Goal: Communication & Community: Ask a question

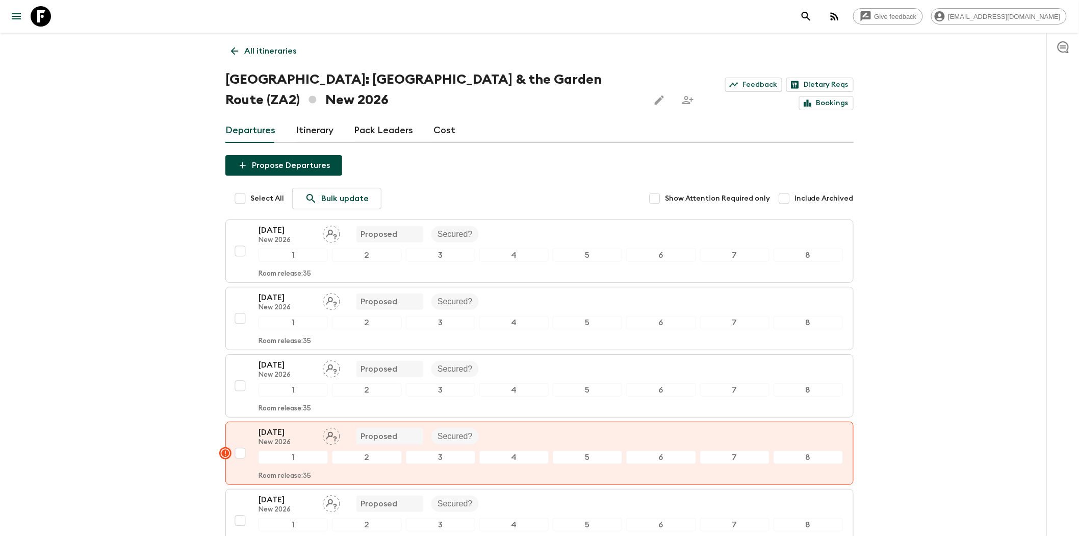
click at [231, 49] on icon at bounding box center [234, 50] width 11 height 11
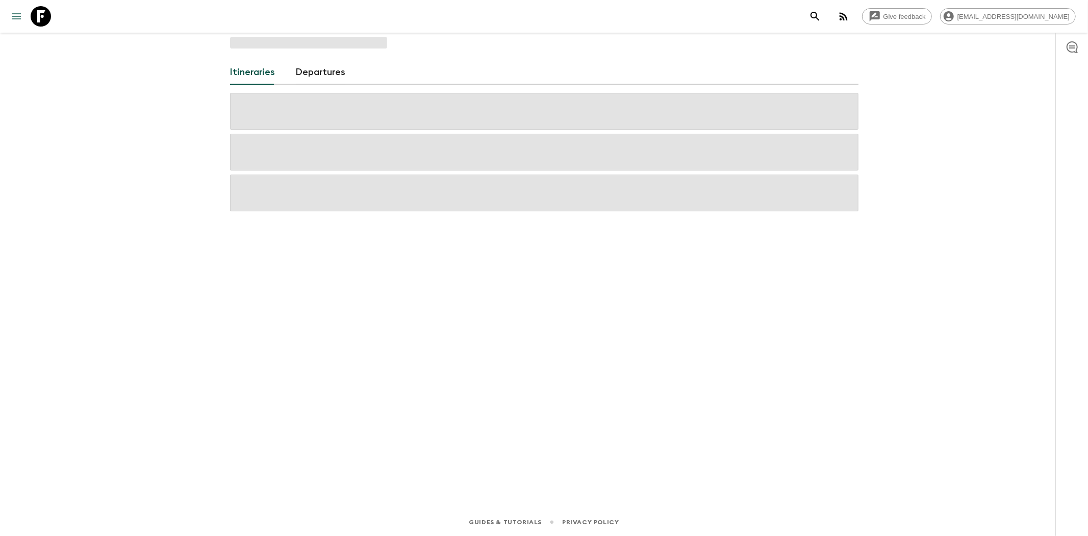
click at [8, 13] on button "menu" at bounding box center [16, 16] width 20 height 20
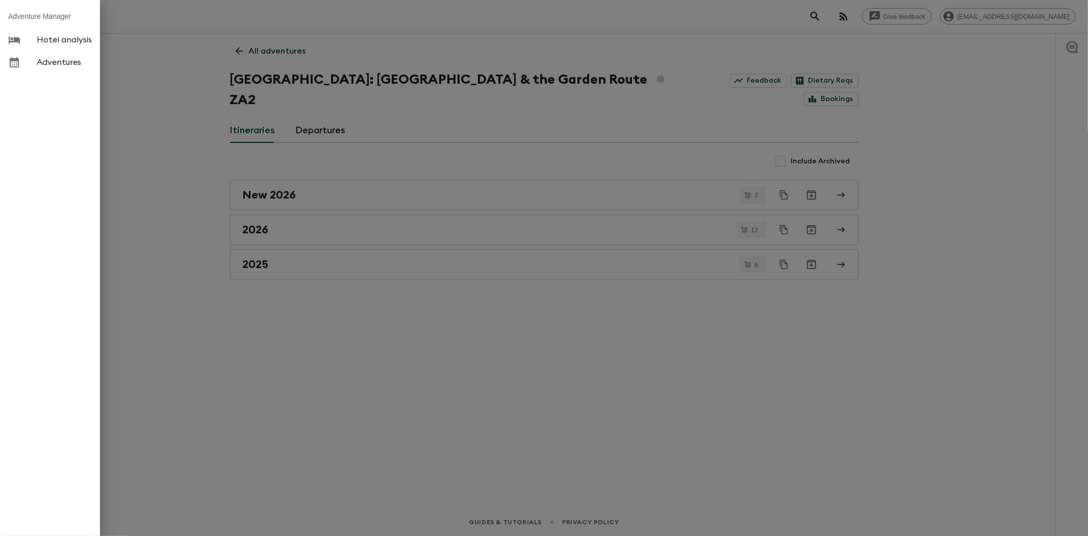
click at [182, 265] on div at bounding box center [544, 268] width 1088 height 536
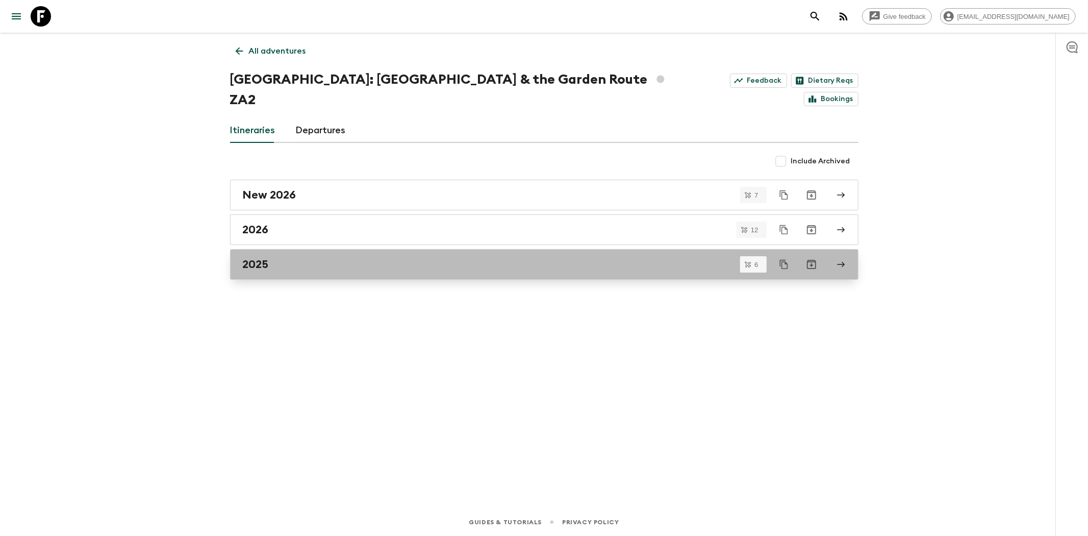
click at [276, 258] on div "2025" at bounding box center [535, 264] width 584 height 13
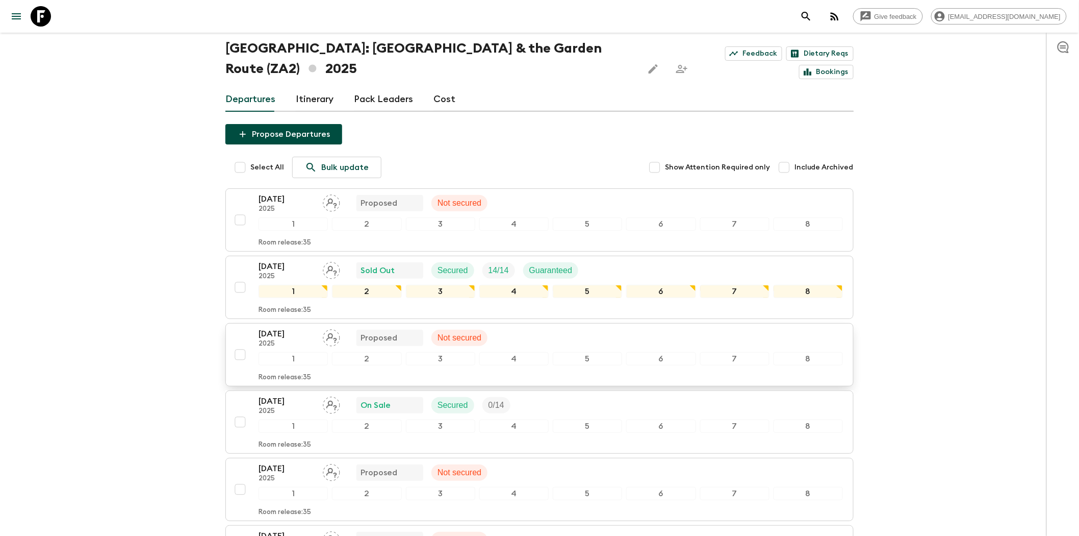
scroll to position [57, 0]
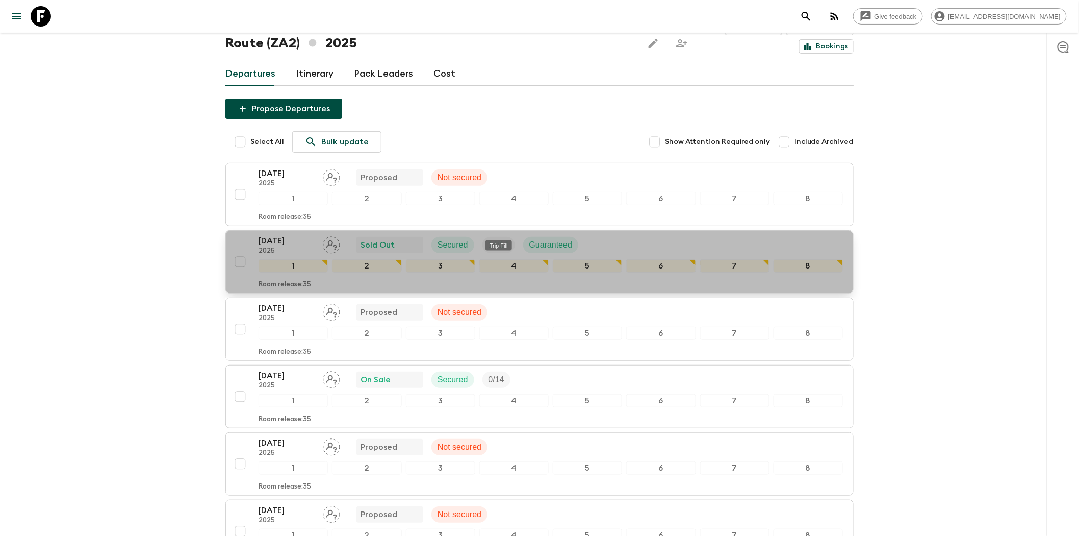
click at [501, 237] on div "14 / 14" at bounding box center [499, 245] width 33 height 16
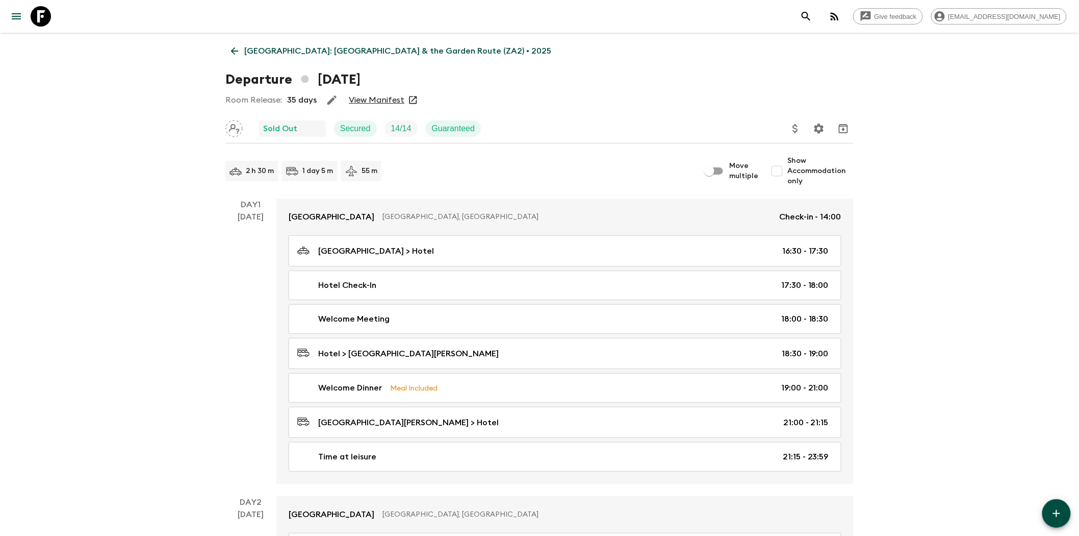
click at [368, 101] on link "View Manifest" at bounding box center [377, 100] width 56 height 10
click at [236, 51] on icon at bounding box center [235, 51] width 8 height 8
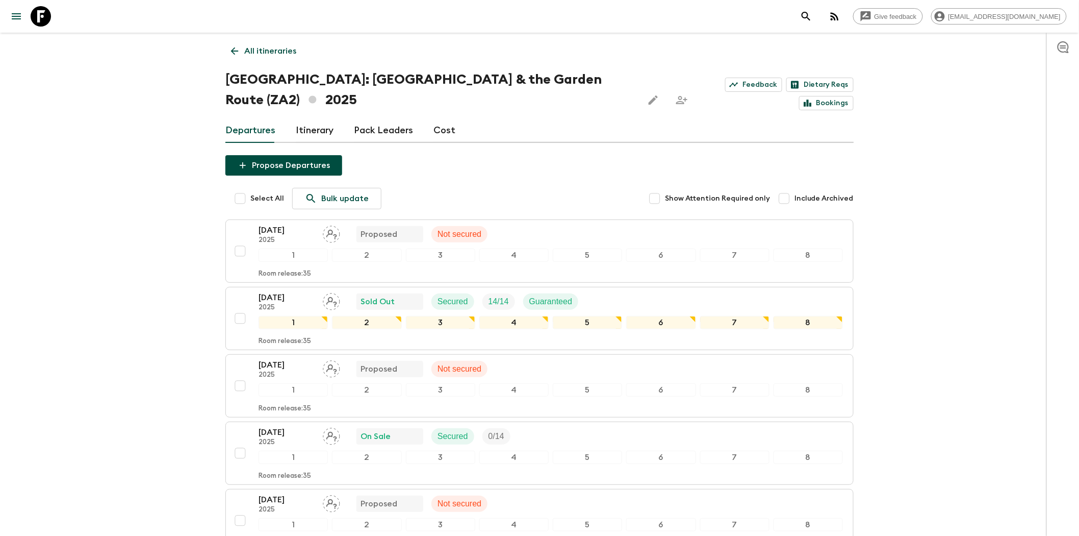
drag, startPoint x: 310, startPoint y: 273, endPoint x: 225, endPoint y: 278, distance: 85.3
click at [225, 278] on div "All itineraries [GEOGRAPHIC_DATA]: [GEOGRAPHIC_DATA] & the Garden Route (ZA2) 2…" at bounding box center [539, 344] width 653 height 623
click at [624, 291] on div "[DATE] 2025 Sold Out Secured 14 / 14 Guaranteed" at bounding box center [551, 301] width 585 height 20
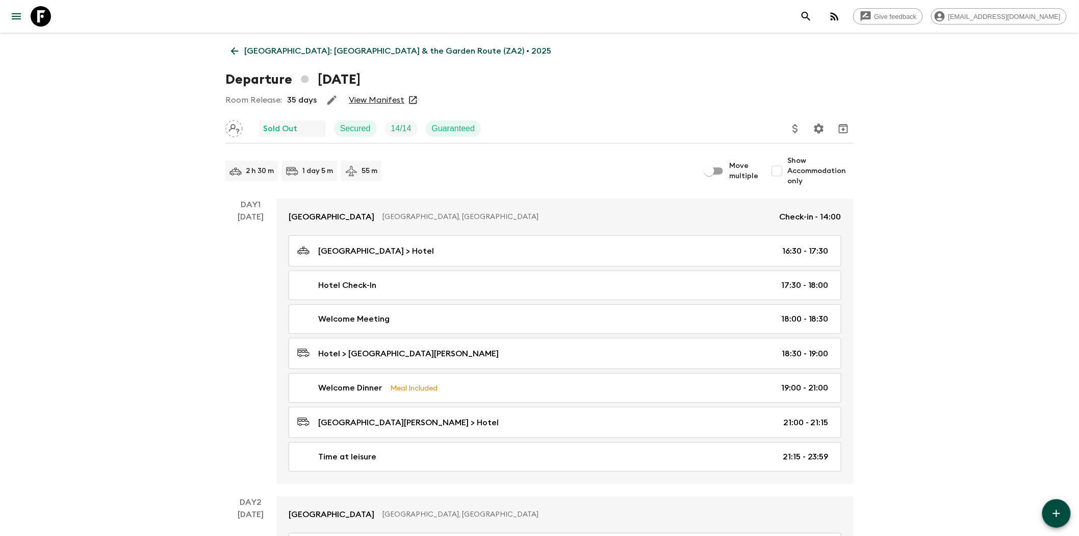
drag, startPoint x: 439, startPoint y: 79, endPoint x: 315, endPoint y: 78, distance: 124.5
click at [315, 78] on div "Departure [DATE]" at bounding box center [539, 79] width 629 height 20
copy h1 "[DATE]"
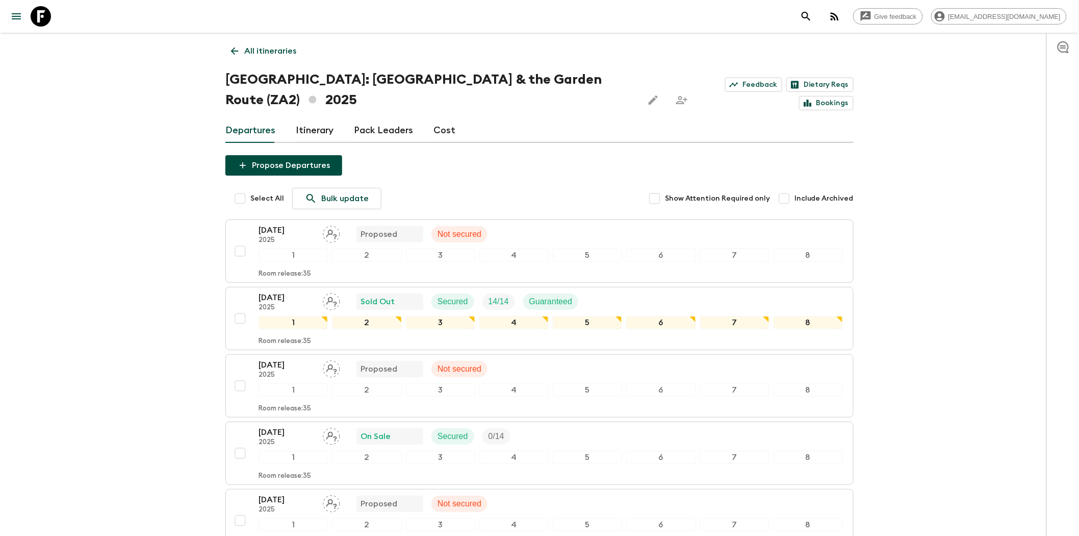
click at [1064, 49] on icon "button" at bounding box center [1064, 47] width 12 height 12
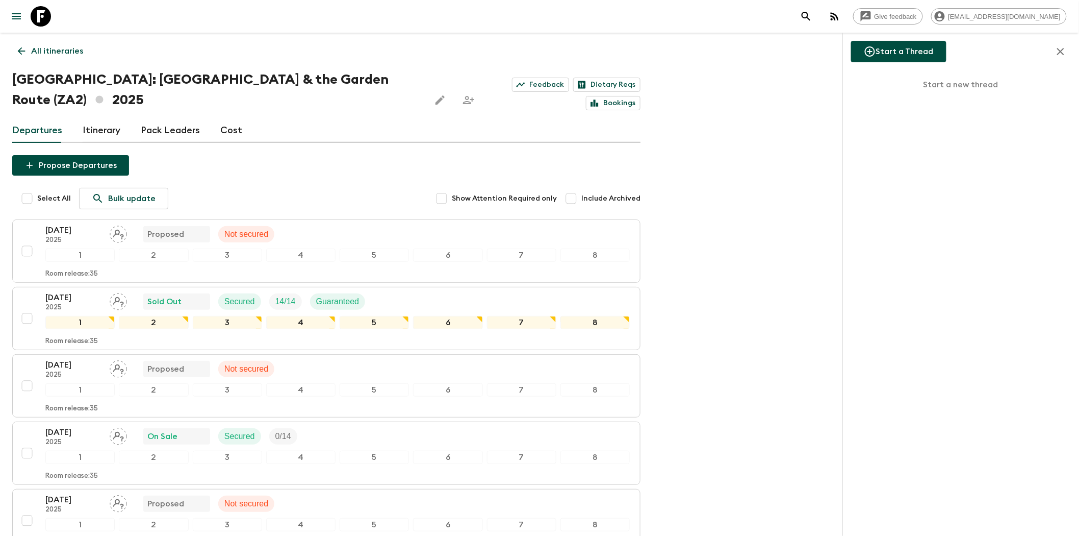
click at [913, 48] on button "Start a Thread" at bounding box center [898, 51] width 95 height 21
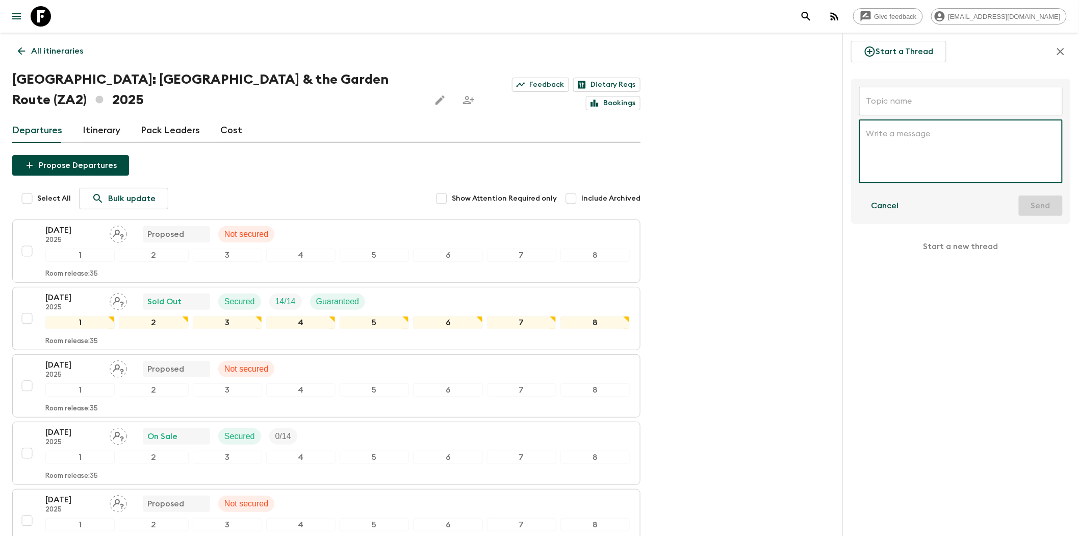
click at [906, 105] on input "text" at bounding box center [962, 101] width 204 height 29
paste input "[DATE]"
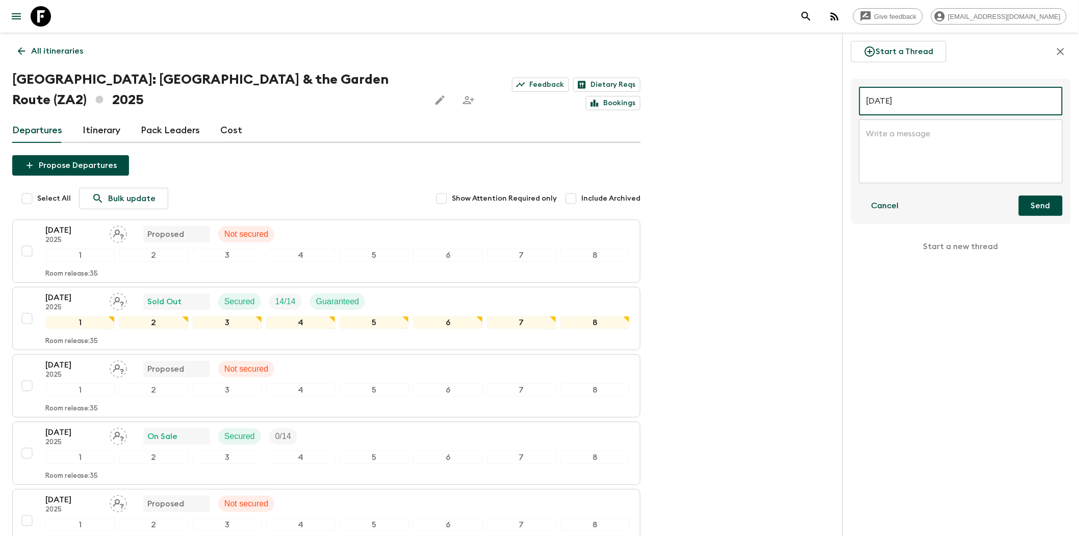
type input "[DATE]"
click at [904, 131] on textarea at bounding box center [961, 151] width 189 height 47
click at [1060, 48] on icon "button" at bounding box center [1061, 51] width 12 height 12
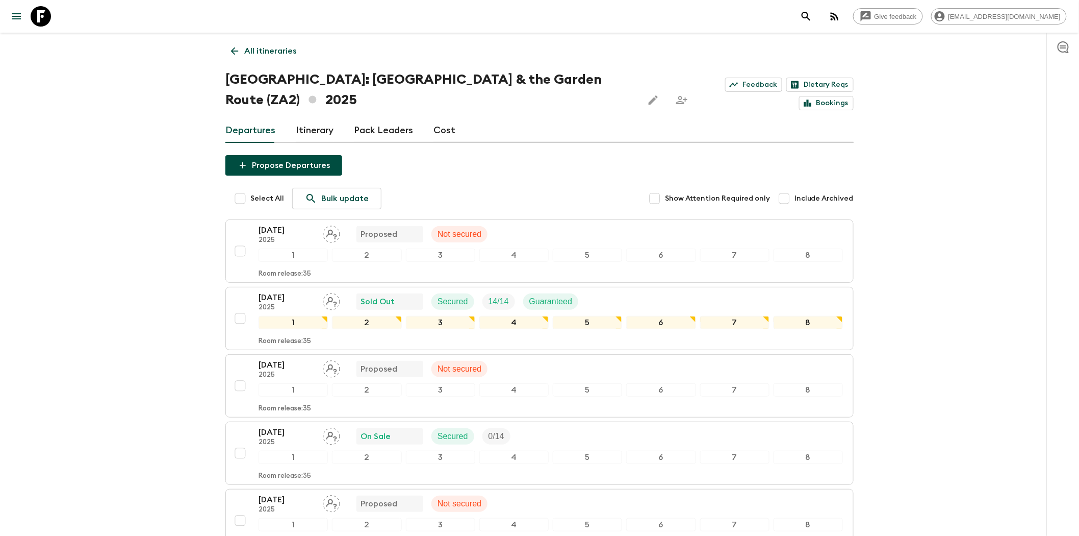
click at [841, 17] on icon "button" at bounding box center [835, 16] width 12 height 12
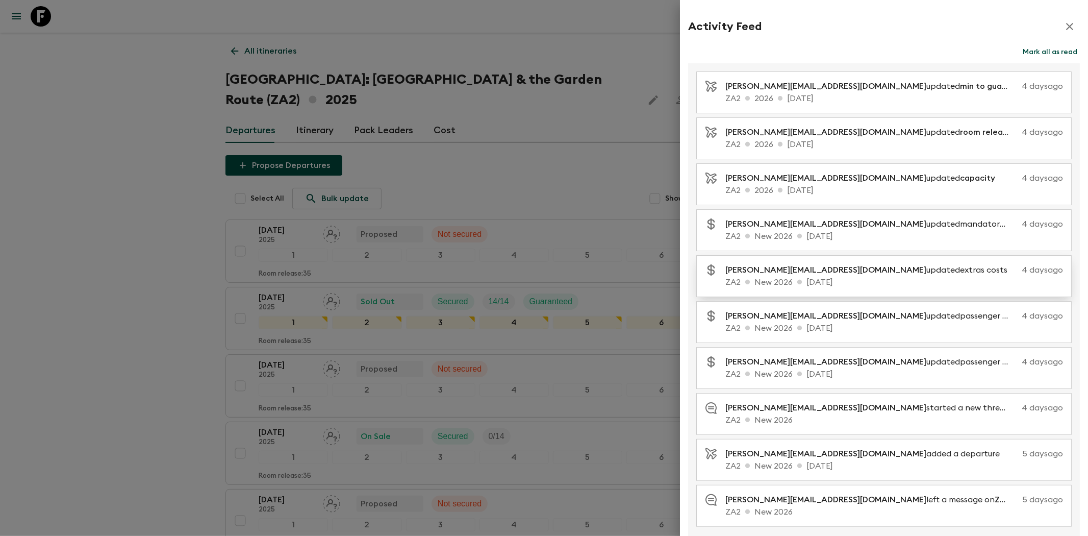
click at [883, 272] on p "[PERSON_NAME][EMAIL_ADDRESS][DOMAIN_NAME] updated extras costs" at bounding box center [870, 270] width 290 height 12
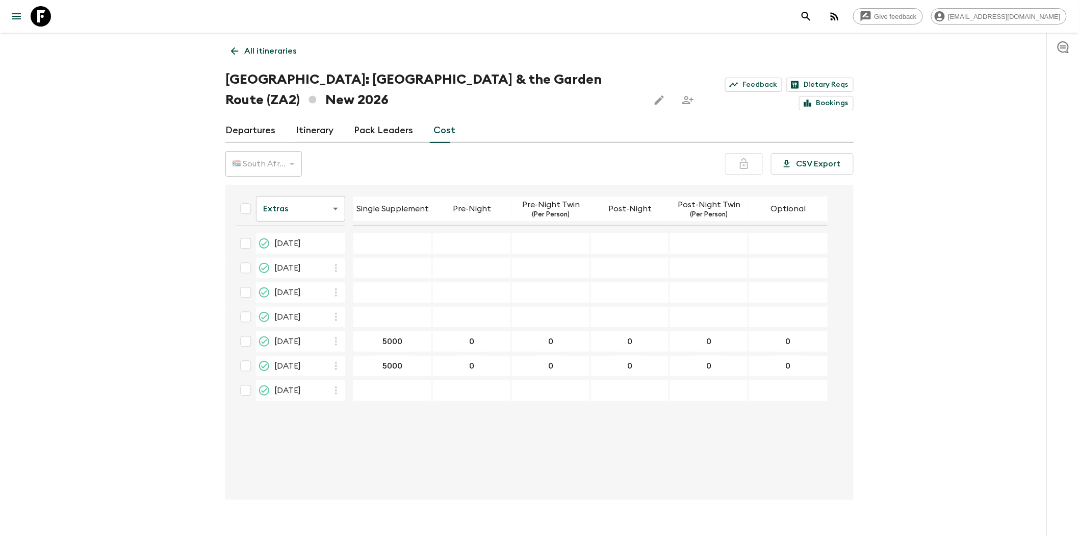
click at [1071, 50] on button "button" at bounding box center [1063, 47] width 20 height 20
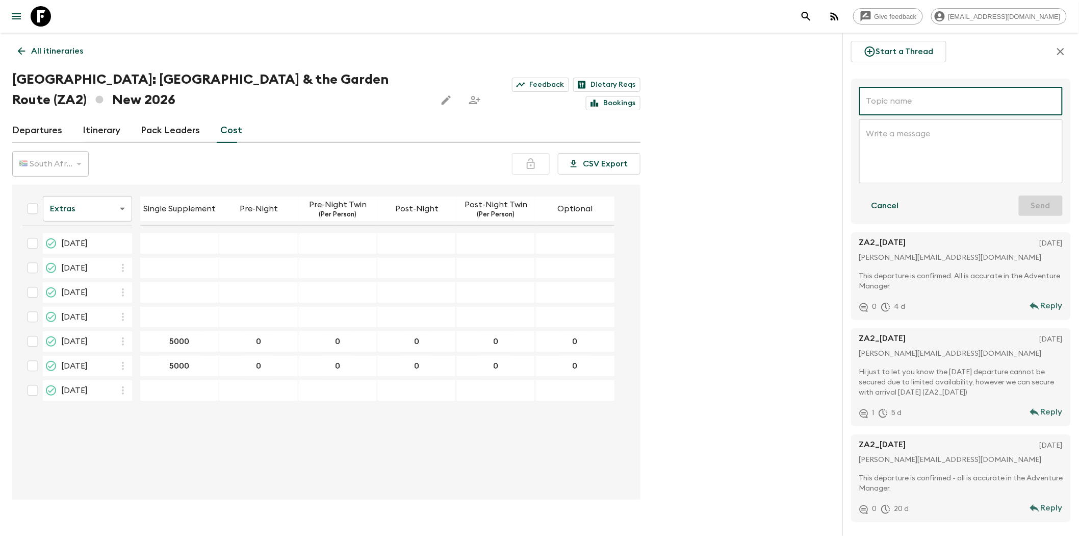
click at [919, 97] on input "text" at bounding box center [962, 101] width 204 height 29
type input "ZA2_"
click at [17, 48] on icon at bounding box center [21, 50] width 11 height 11
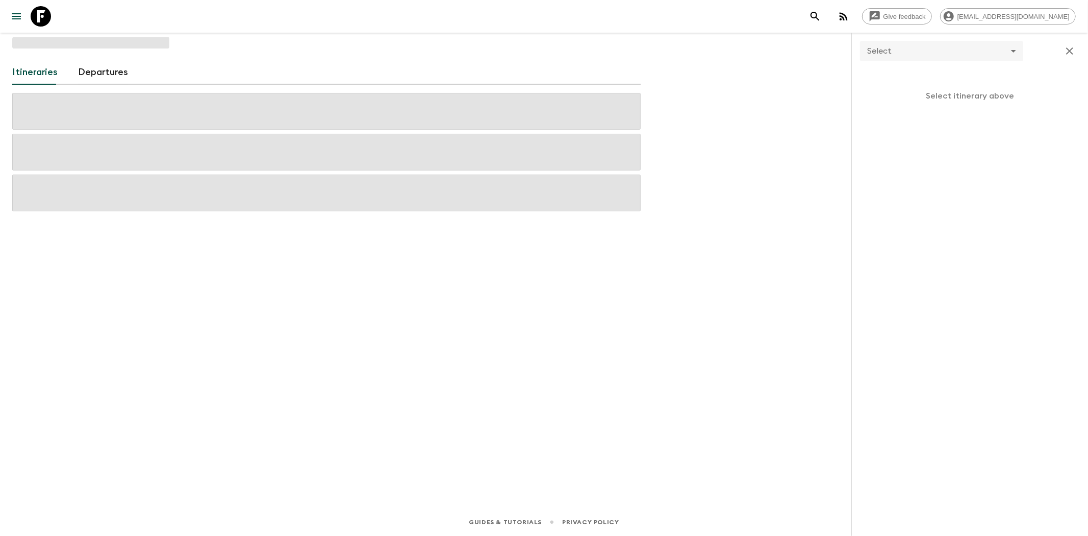
click at [409, 297] on div "Itineraries Departures Select ​ Select itinerary above" at bounding box center [326, 256] width 653 height 447
click at [1075, 48] on icon "button" at bounding box center [1070, 51] width 12 height 12
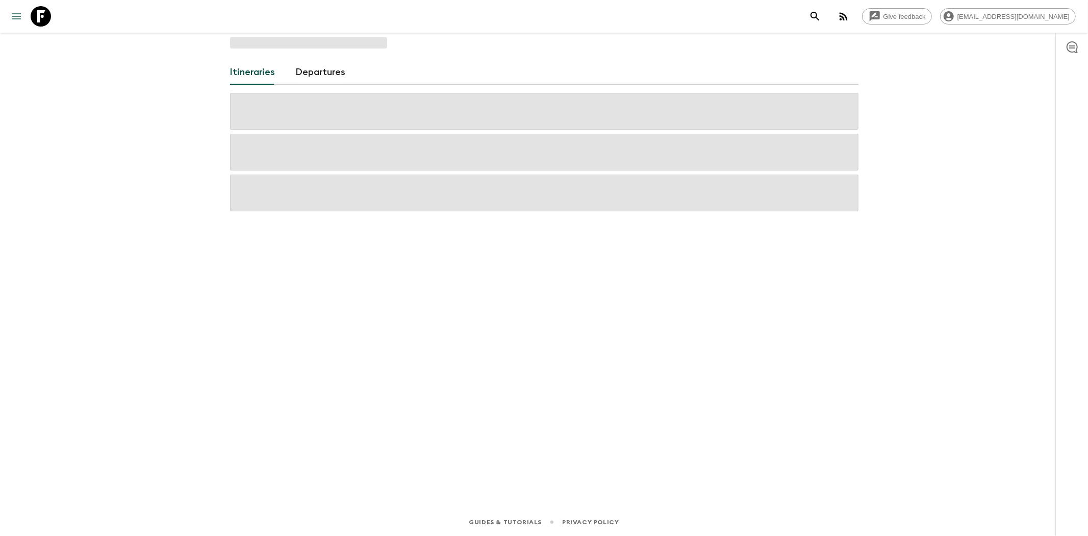
click at [16, 17] on icon "menu" at bounding box center [16, 16] width 12 height 12
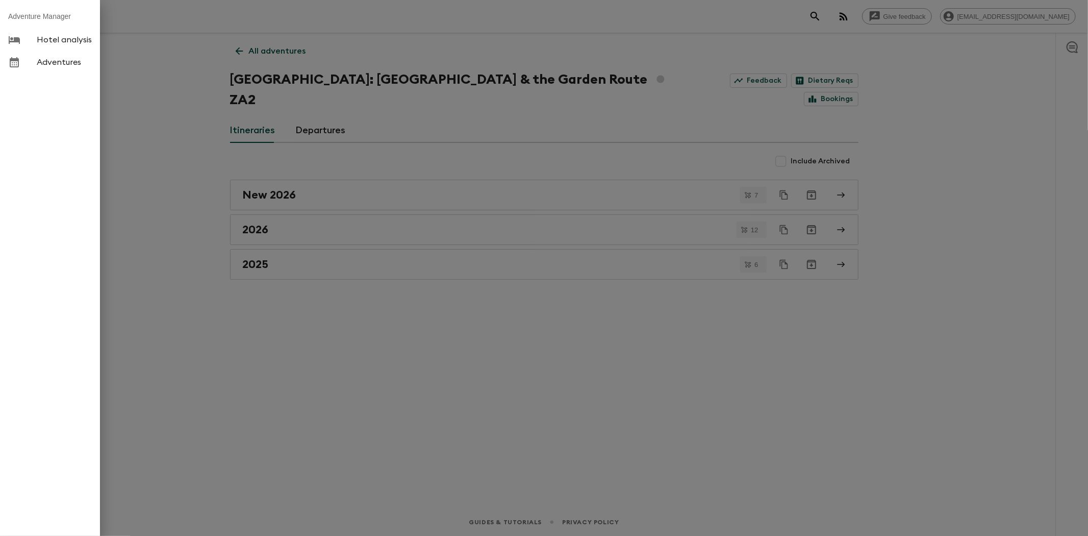
click at [199, 325] on div at bounding box center [544, 268] width 1088 height 536
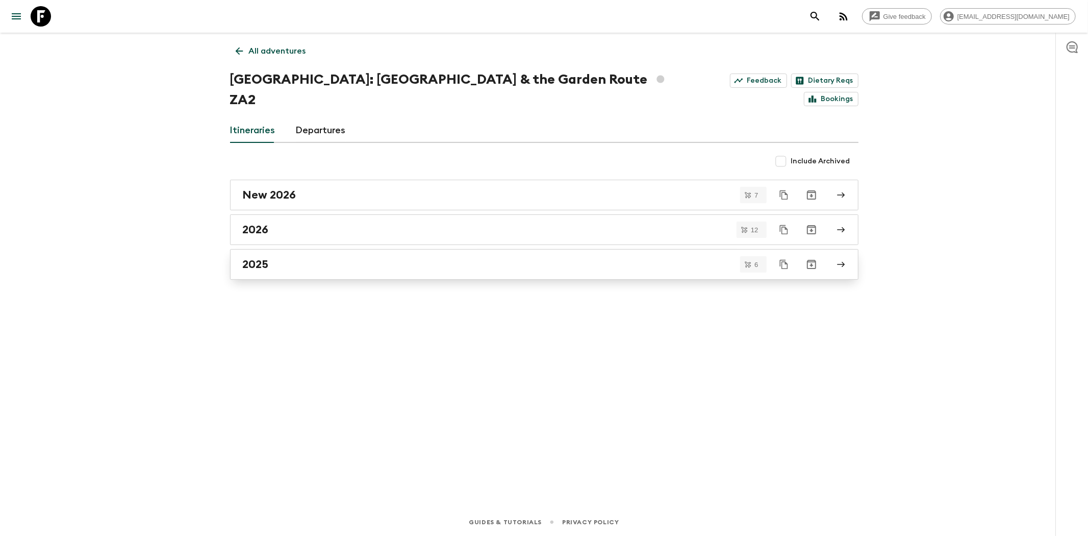
click at [259, 258] on h2 "2025" at bounding box center [256, 264] width 26 height 13
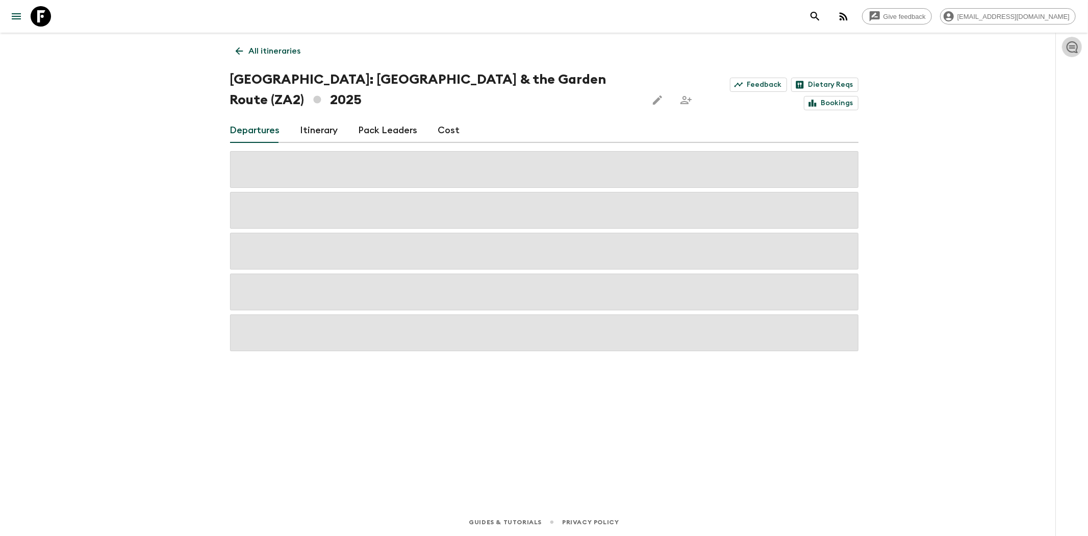
click at [1077, 51] on icon "button" at bounding box center [1072, 47] width 12 height 12
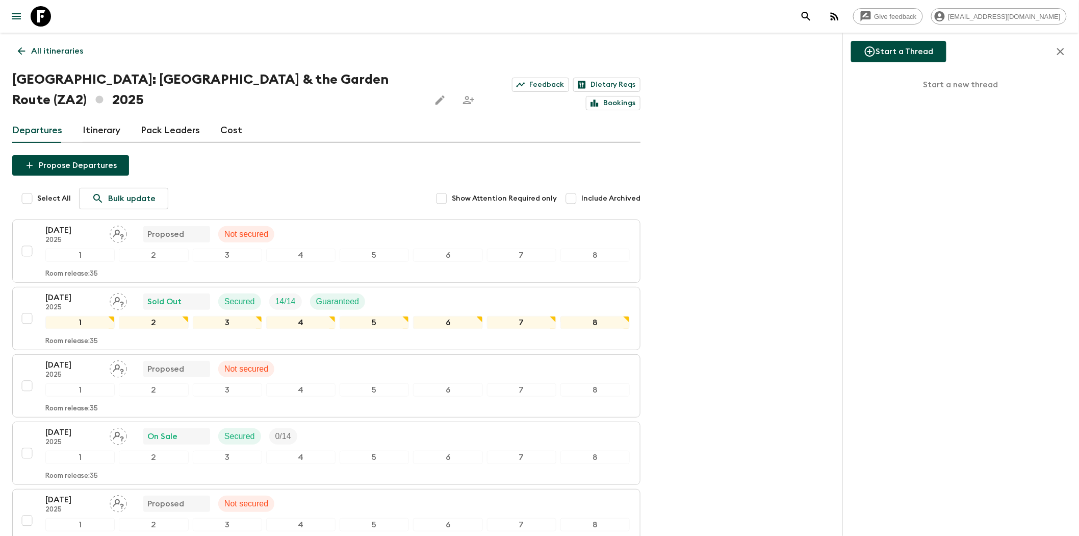
click at [918, 52] on button "Start a Thread" at bounding box center [898, 51] width 95 height 21
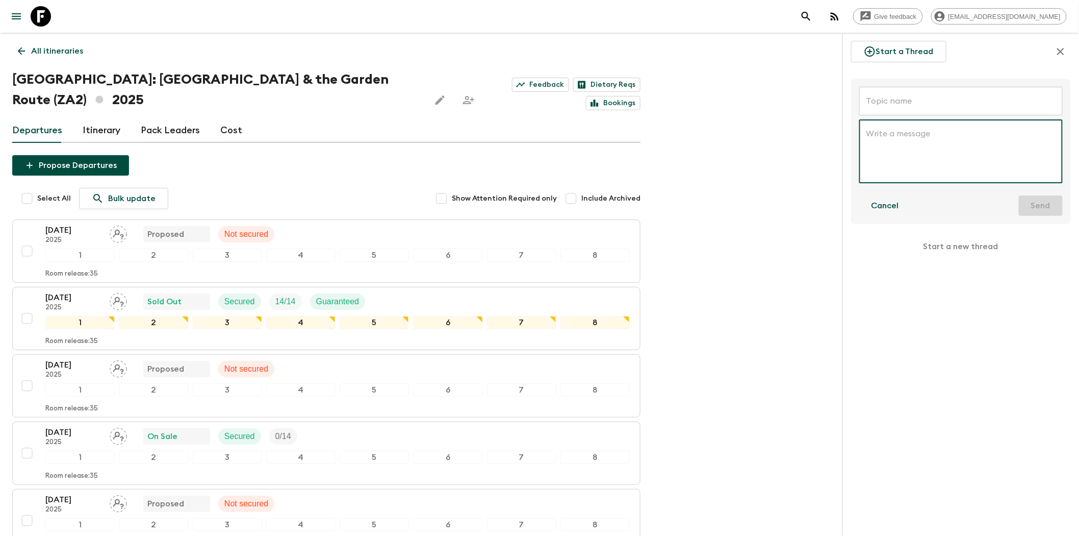
click at [903, 105] on input "text" at bounding box center [962, 101] width 204 height 29
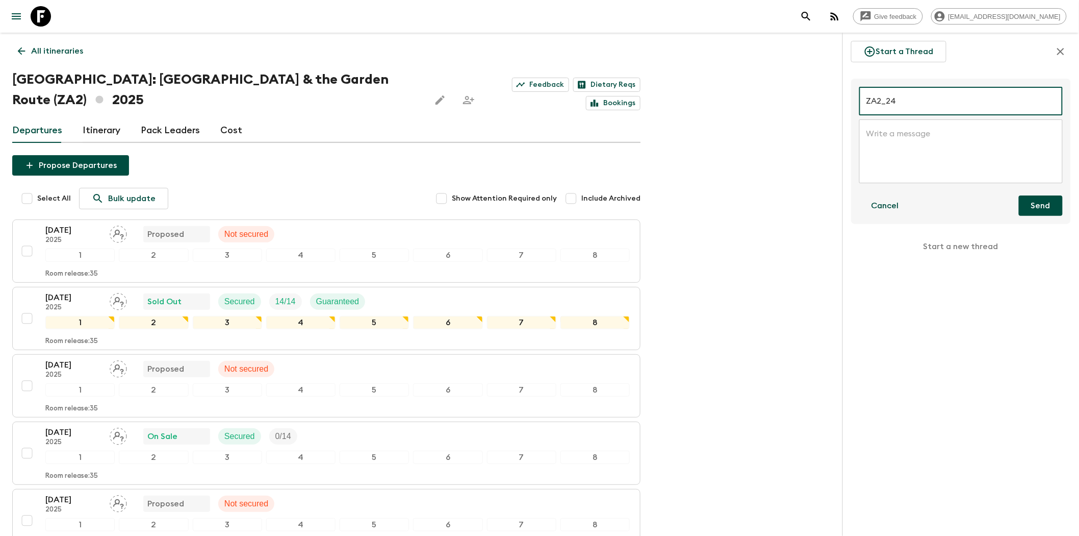
type input "ZA2_24"
click at [22, 49] on icon at bounding box center [21, 50] width 11 height 11
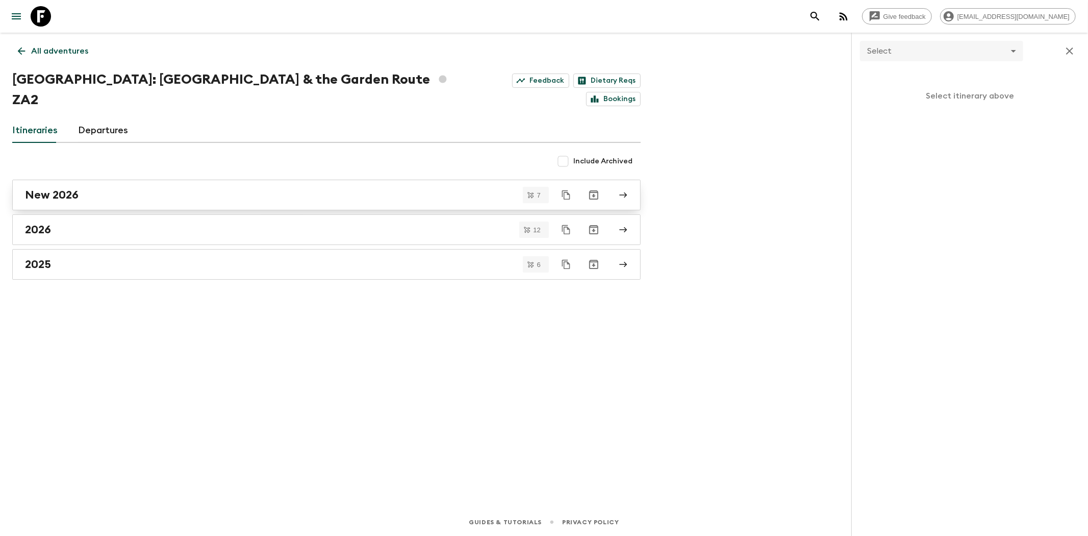
click at [65, 188] on h2 "New 2026" at bounding box center [52, 194] width 54 height 13
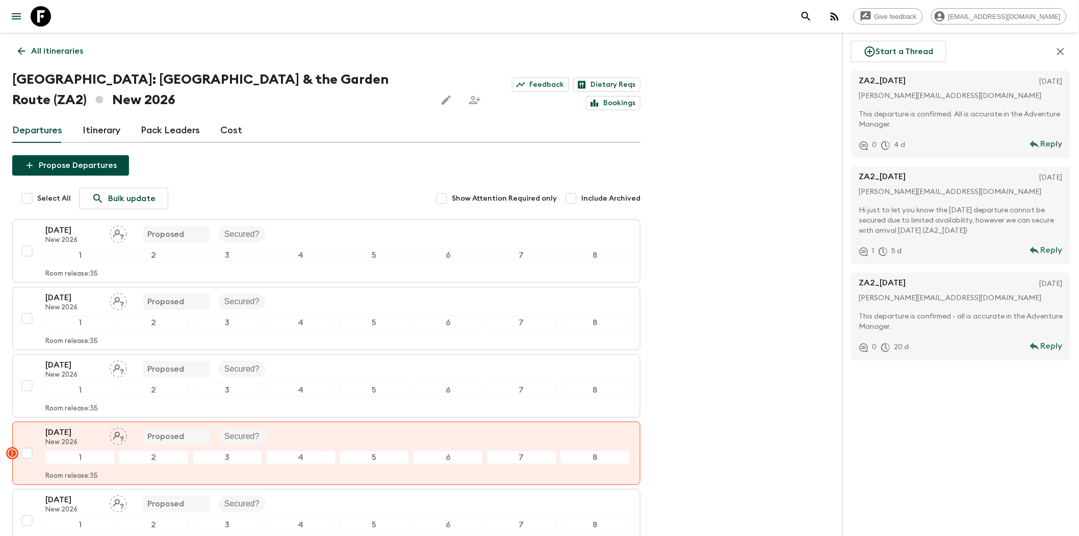
click at [18, 54] on icon at bounding box center [21, 50] width 11 height 11
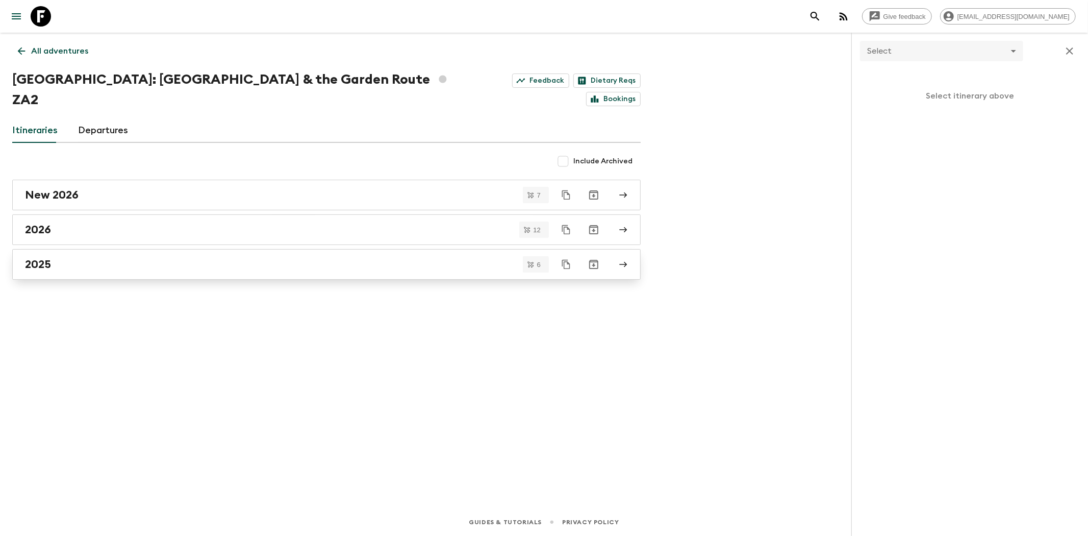
click at [60, 258] on div "2025" at bounding box center [317, 264] width 584 height 13
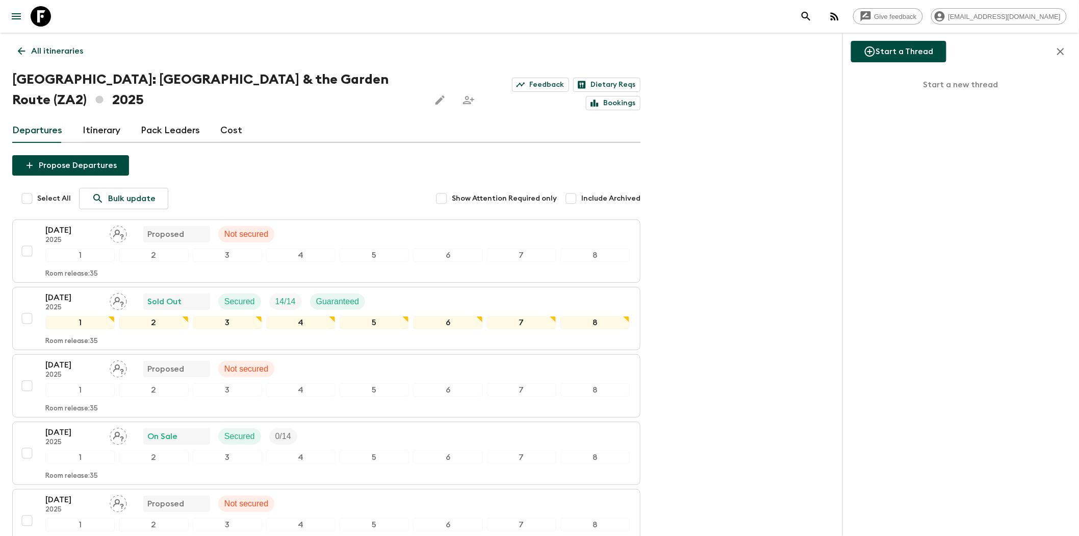
click at [915, 50] on button "Start a Thread" at bounding box center [898, 51] width 95 height 21
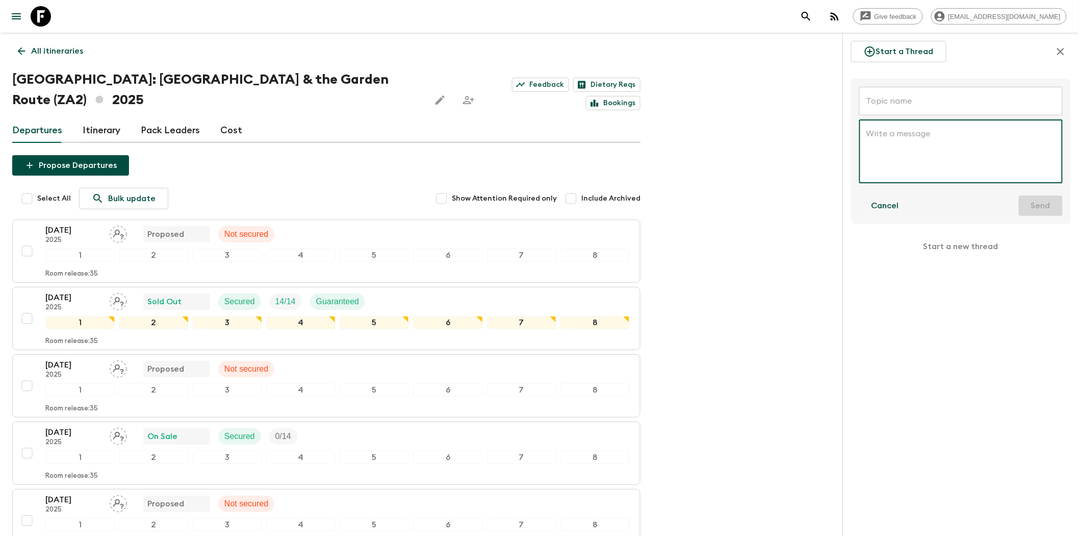
click at [887, 99] on input "text" at bounding box center [962, 101] width 204 height 29
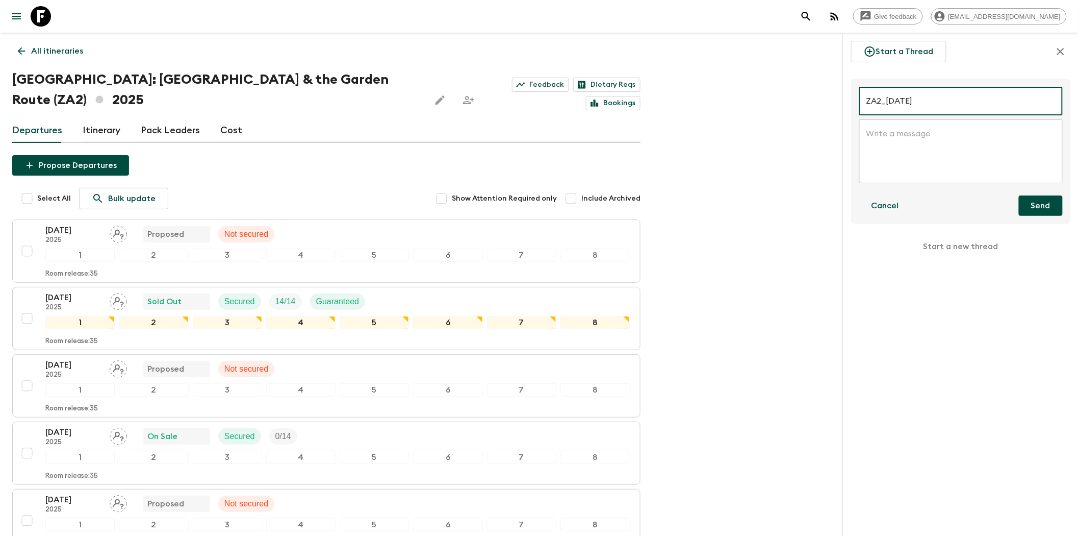
type input "ZA2_[DATE]"
click at [901, 126] on div "x ​" at bounding box center [962, 151] width 204 height 64
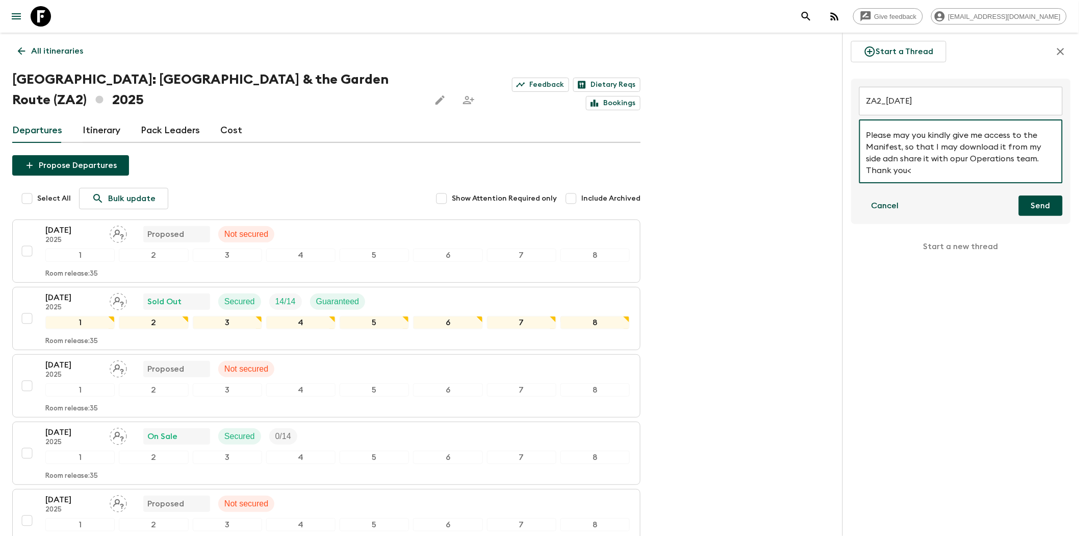
scroll to position [22, 0]
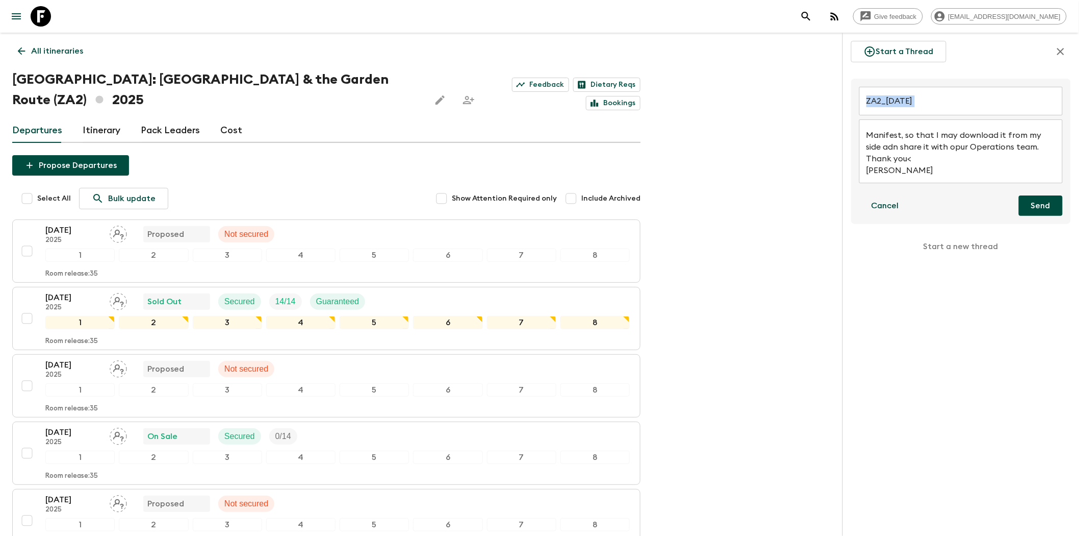
drag, startPoint x: 913, startPoint y: 176, endPoint x: 853, endPoint y: 112, distance: 87.3
click at [853, 112] on div "ZA2_[DATE] ​ Good day, team Please may you kindly give me access to the Manifes…" at bounding box center [961, 151] width 220 height 145
drag, startPoint x: 904, startPoint y: 167, endPoint x: 855, endPoint y: 168, distance: 49.0
click at [855, 168] on div "ZA2_[DATE] ​ Good day, team Please may you kindly give me access to the Manifes…" at bounding box center [961, 151] width 220 height 145
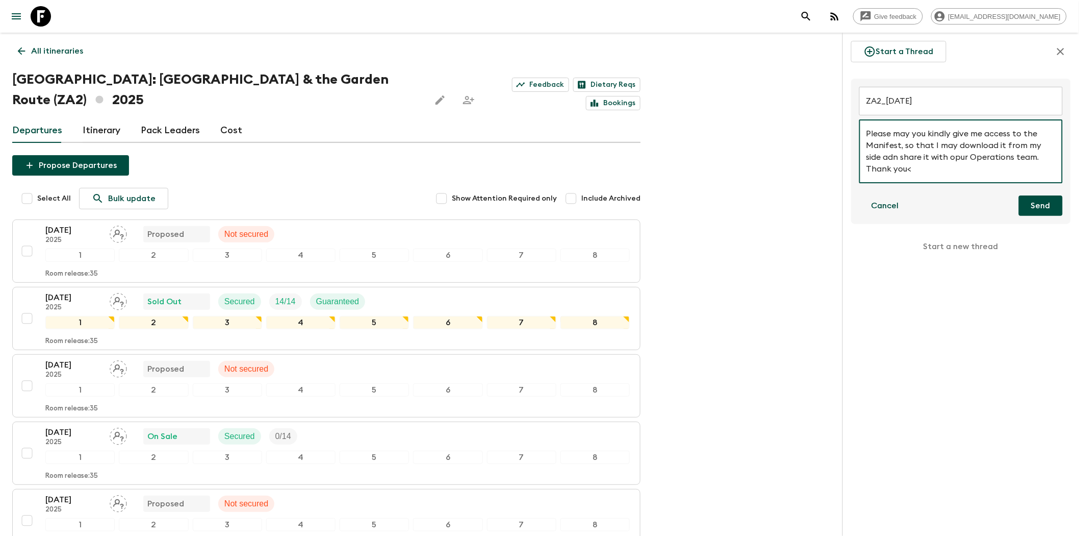
type textarea "Good day, team Please may you kindly give me access to the Manifest, so that I …"
drag, startPoint x: 920, startPoint y: 165, endPoint x: 860, endPoint y: 126, distance: 71.9
click at [860, 126] on div "Good day, team Please may you kindly give me access to the Manifest, so that I …" at bounding box center [962, 151] width 204 height 64
click at [919, 131] on textarea at bounding box center [961, 151] width 189 height 47
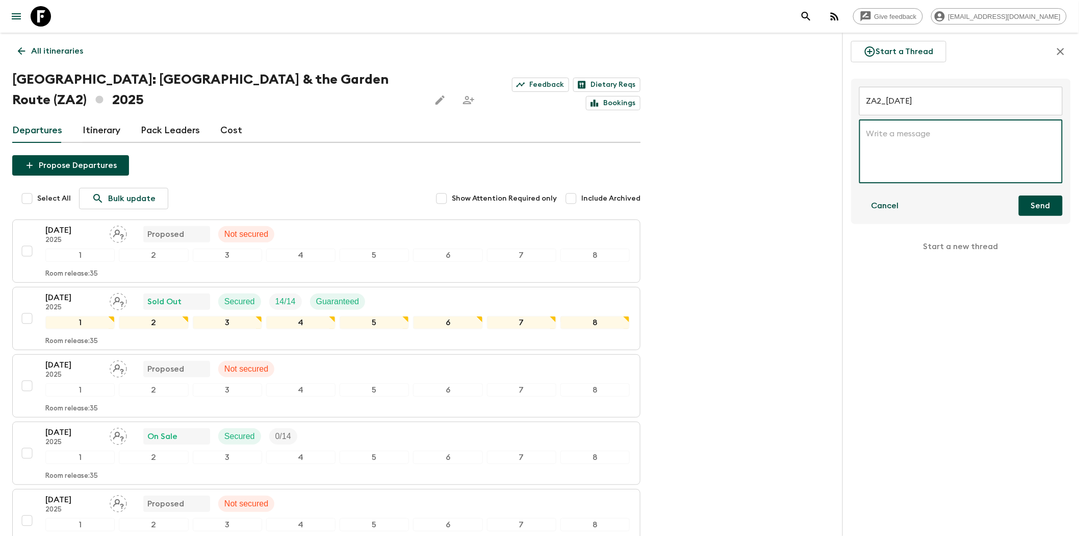
paste textarea "Good day, Team, Please may you kindly grant me access to the manifest, so that …"
click at [888, 153] on textarea "Good day, Team, Please may you kindly grant me access to the manifest, so that …" at bounding box center [961, 151] width 189 height 47
click at [879, 162] on textarea "Good day, Team, Please may you kindly grant me access to the manifest, so that …" at bounding box center [961, 151] width 189 height 47
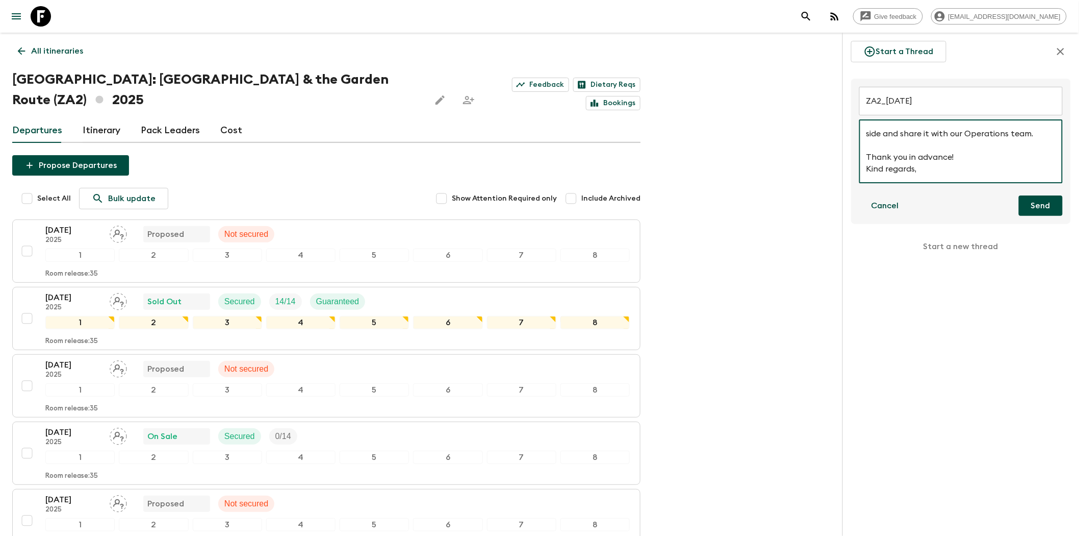
click at [870, 152] on textarea "Good day, Team, Please may you kindly grant me access to the manifest, so that …" at bounding box center [961, 151] width 189 height 47
click at [888, 145] on textarea "Good day, Team, Please may you kindly grant me access to the manifest, so that …" at bounding box center [961, 151] width 189 height 47
click at [876, 146] on textarea "Good day, Team, Please may you kindly grant me access to the manifest, so that …" at bounding box center [961, 151] width 189 height 47
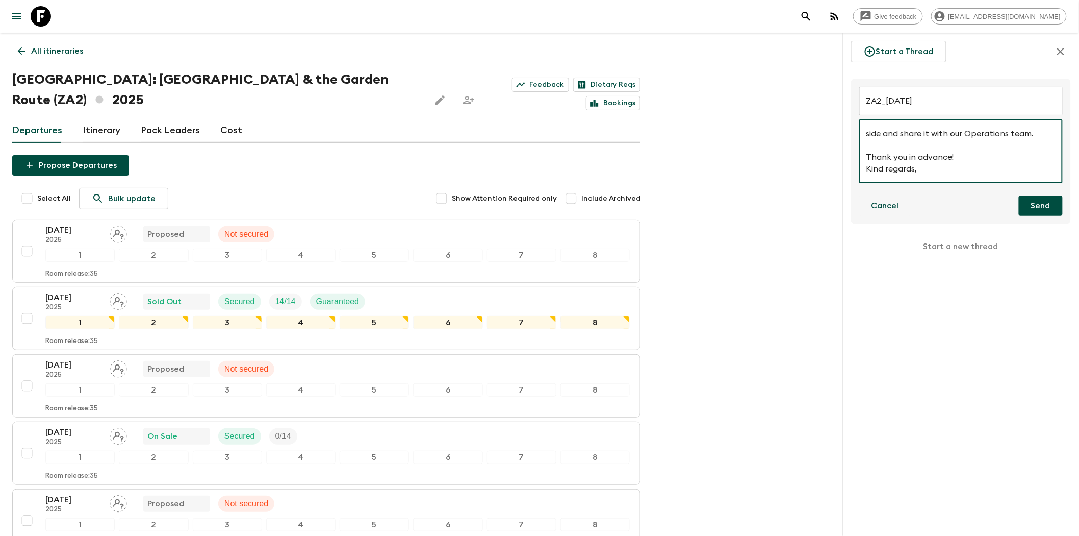
scroll to position [0, 0]
click at [950, 134] on textarea "Good day, Team, Please may you kindly grant me access to the manifest, so that …" at bounding box center [961, 151] width 189 height 47
type textarea "Good day, Team, Please may you kindly grant me access to the manifest, so that …"
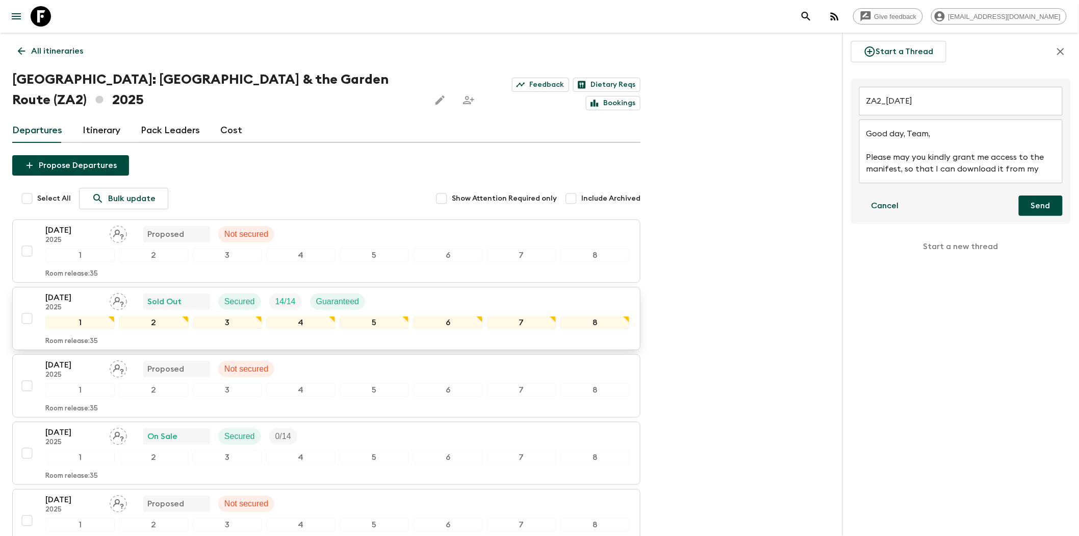
click at [383, 291] on div "[DATE] 2025 Sold Out Secured 14 / 14 Guaranteed" at bounding box center [337, 301] width 585 height 20
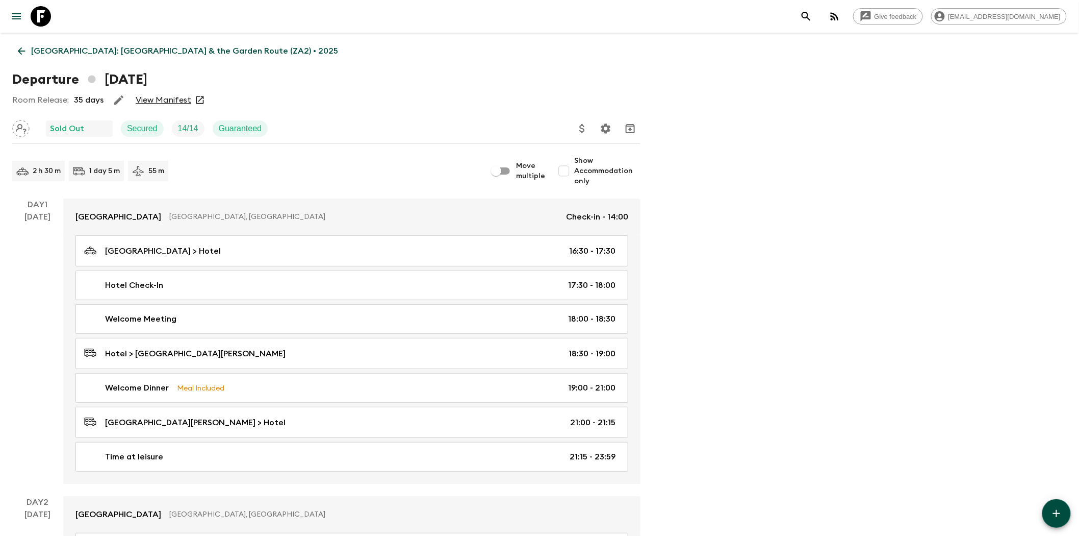
click at [176, 100] on link "View Manifest" at bounding box center [164, 100] width 56 height 10
drag, startPoint x: 24, startPoint y: 48, endPoint x: 41, endPoint y: 65, distance: 23.8
click at [24, 48] on icon at bounding box center [21, 50] width 11 height 11
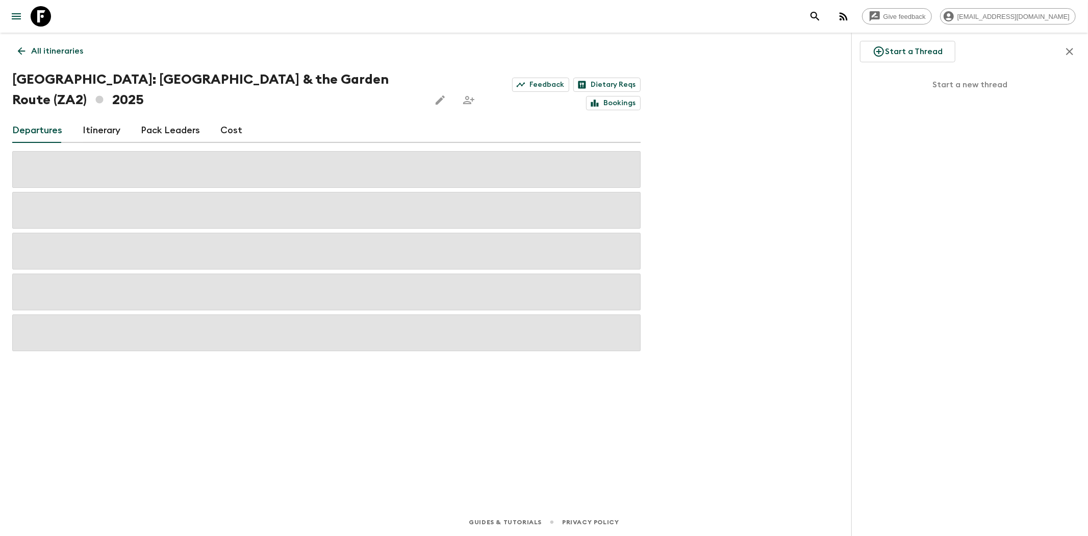
click at [958, 84] on p "Start a new thread" at bounding box center [970, 84] width 220 height 29
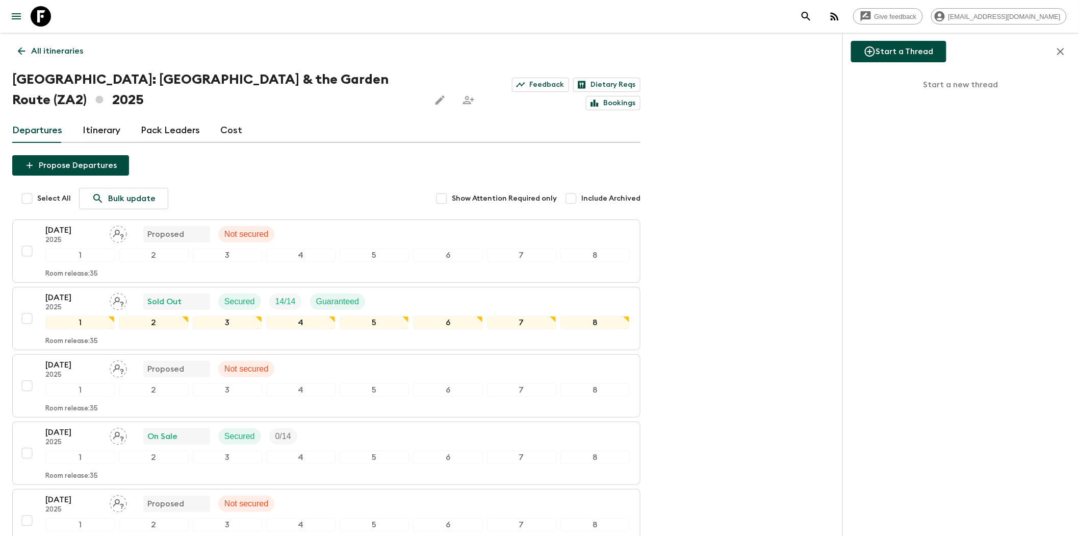
click at [900, 57] on button "Start a Thread" at bounding box center [898, 51] width 95 height 21
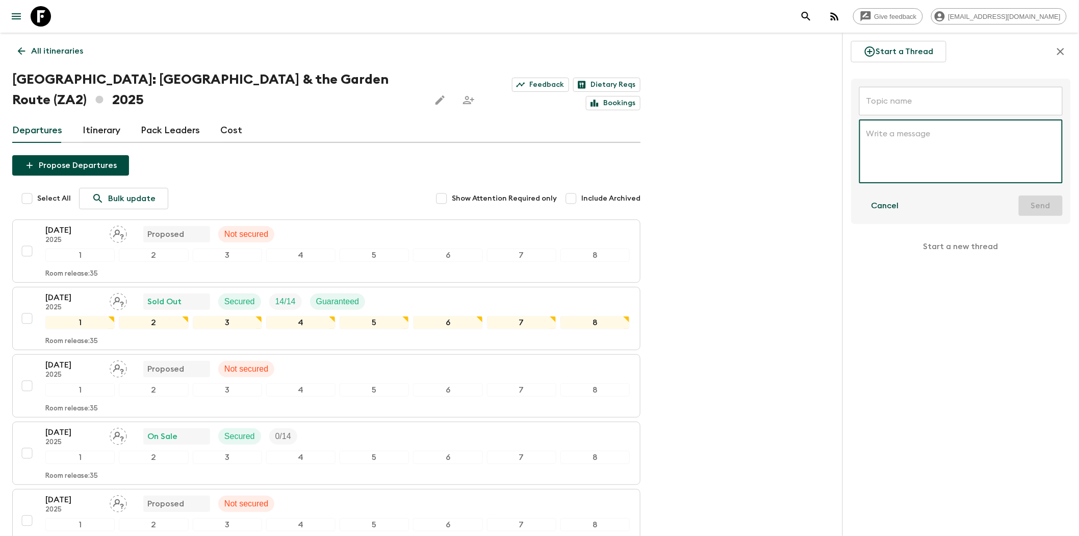
click at [892, 138] on textarea at bounding box center [961, 151] width 189 height 47
click at [887, 159] on textarea "Good day, Team, Please may you kindly grant me access to the manifest, so that …" at bounding box center [961, 151] width 189 height 47
type textarea "Good day, Team, Please may you kindly grant me access to the manifest, so that …"
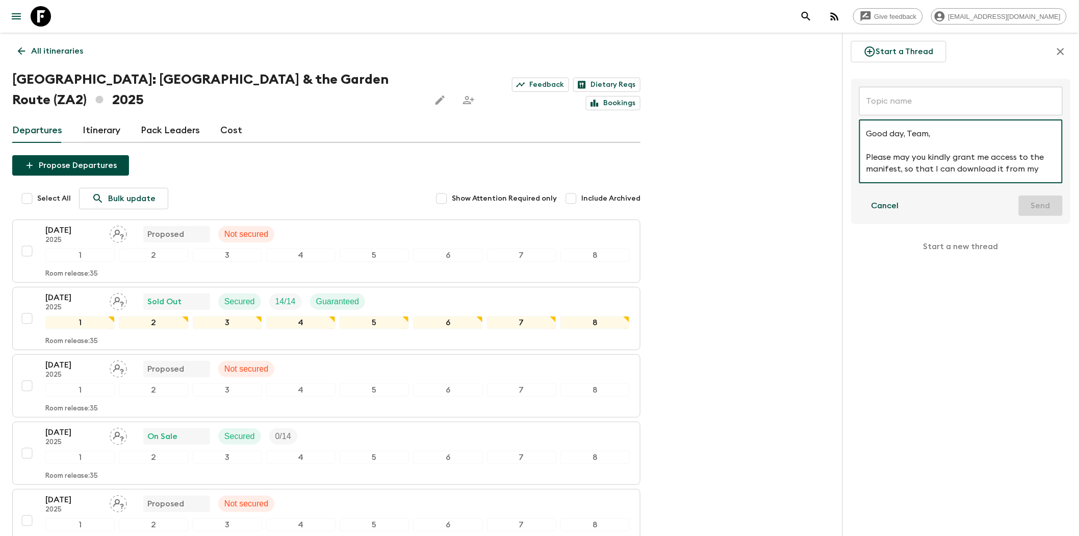
click at [896, 103] on input "text" at bounding box center [962, 101] width 204 height 29
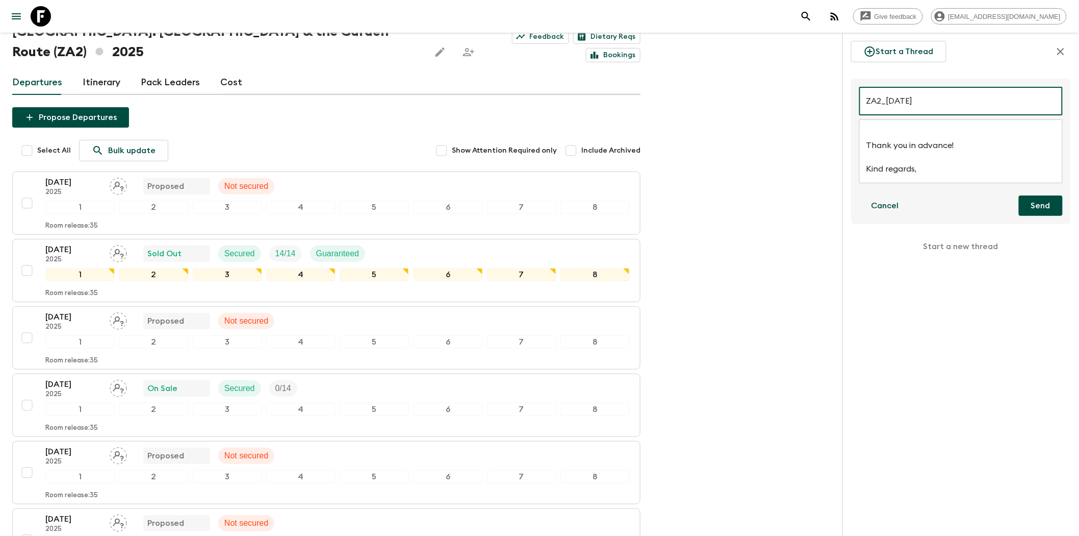
scroll to position [113, 0]
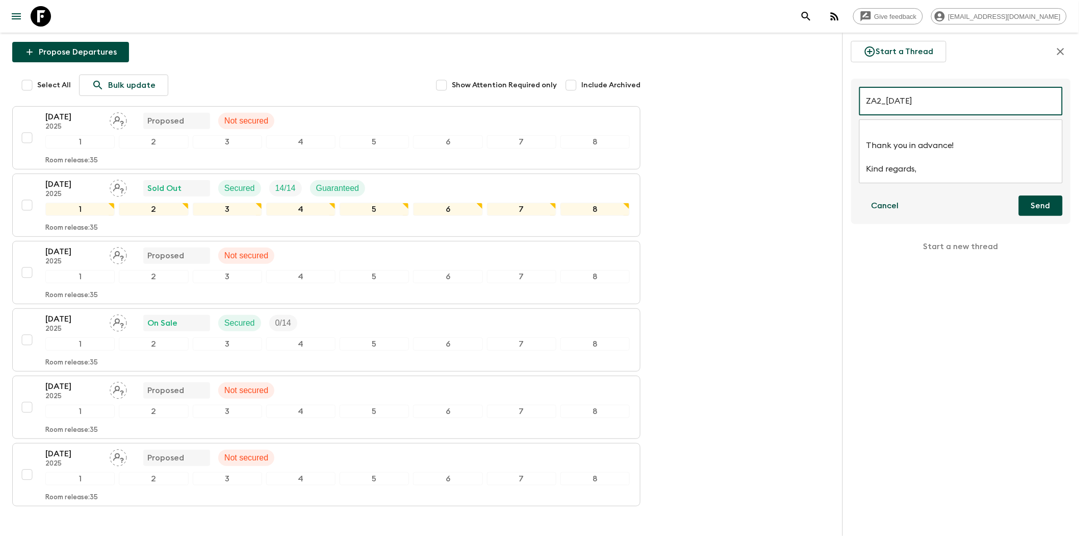
type input "ZA2_[DATE]"
click at [1037, 210] on button "Send" at bounding box center [1041, 205] width 44 height 20
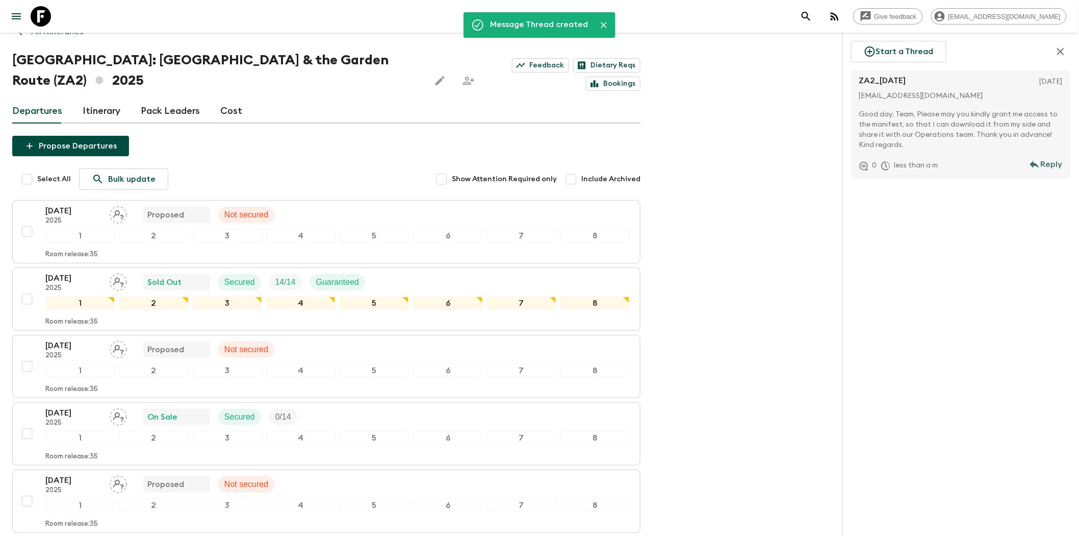
scroll to position [0, 0]
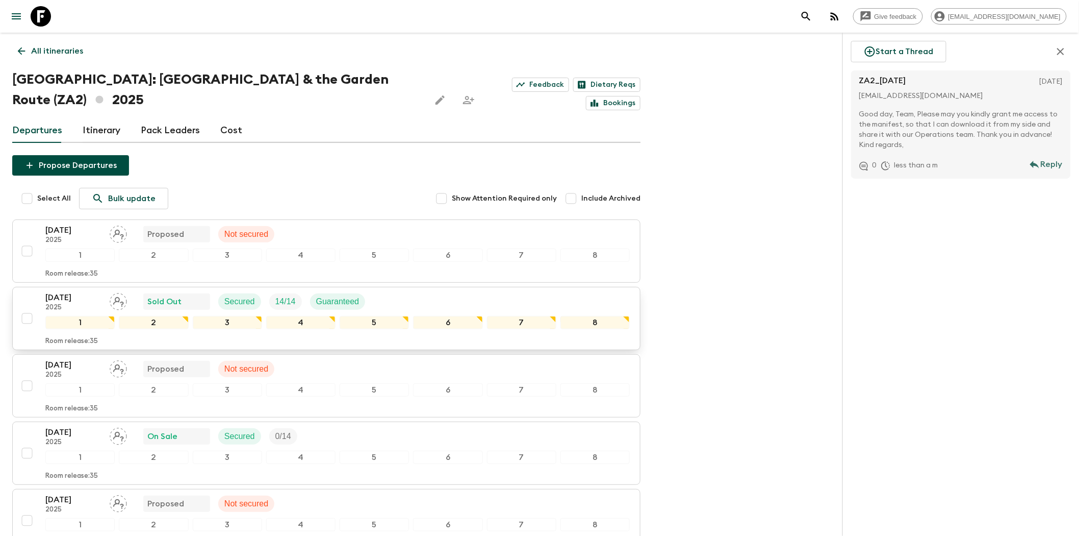
click at [436, 291] on div "[DATE] 2025 Sold Out Secured 14 / 14 Guaranteed" at bounding box center [337, 301] width 585 height 20
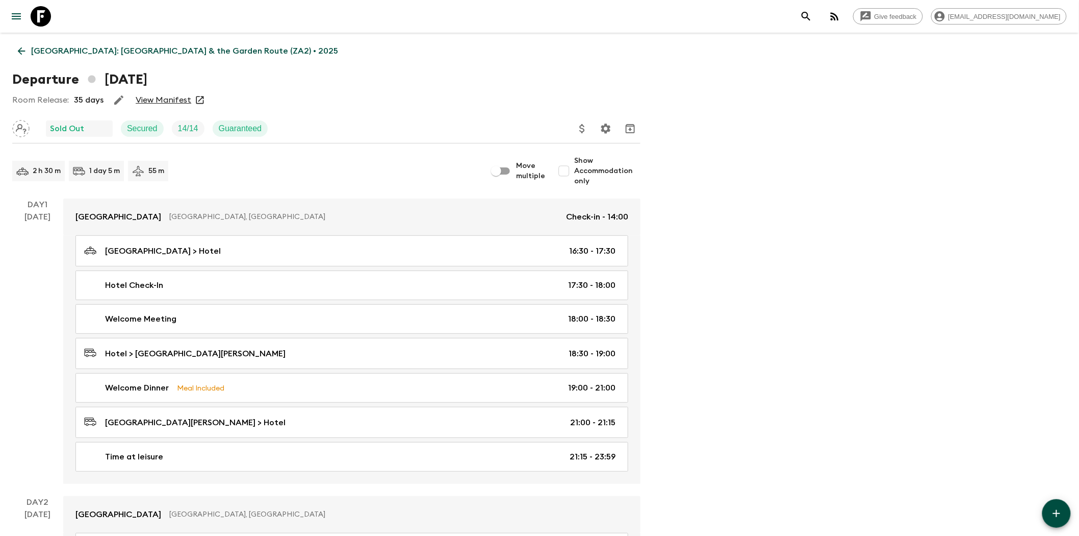
click at [19, 53] on icon at bounding box center [22, 51] width 8 height 8
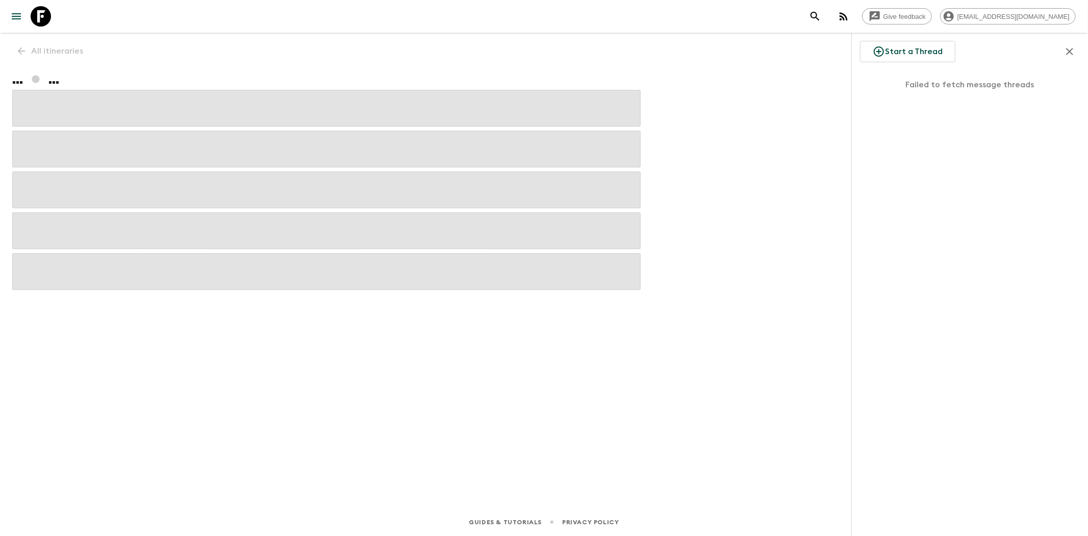
click at [21, 19] on icon "menu" at bounding box center [16, 16] width 12 height 12
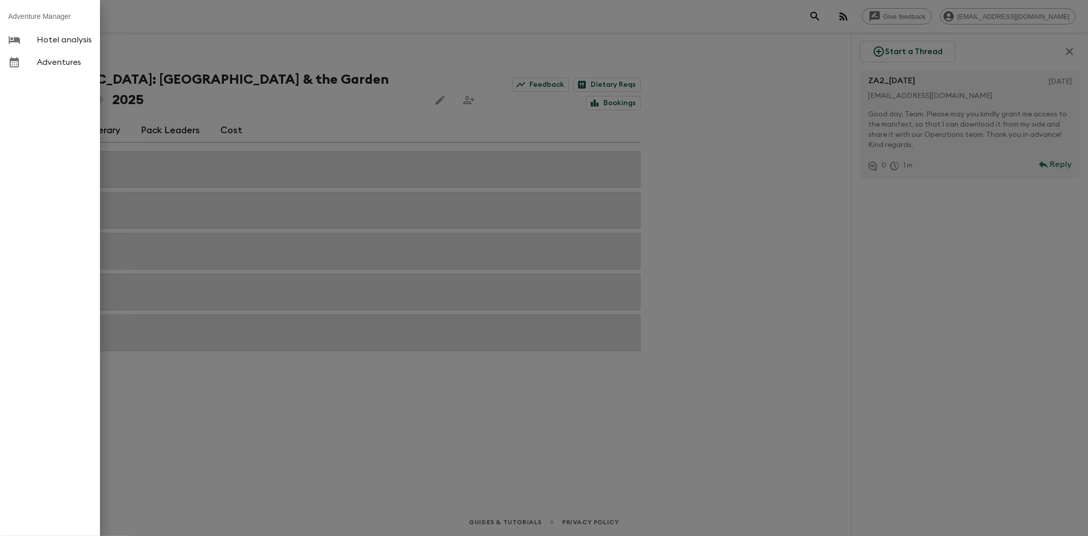
click at [57, 64] on span "Adventures" at bounding box center [64, 62] width 55 height 10
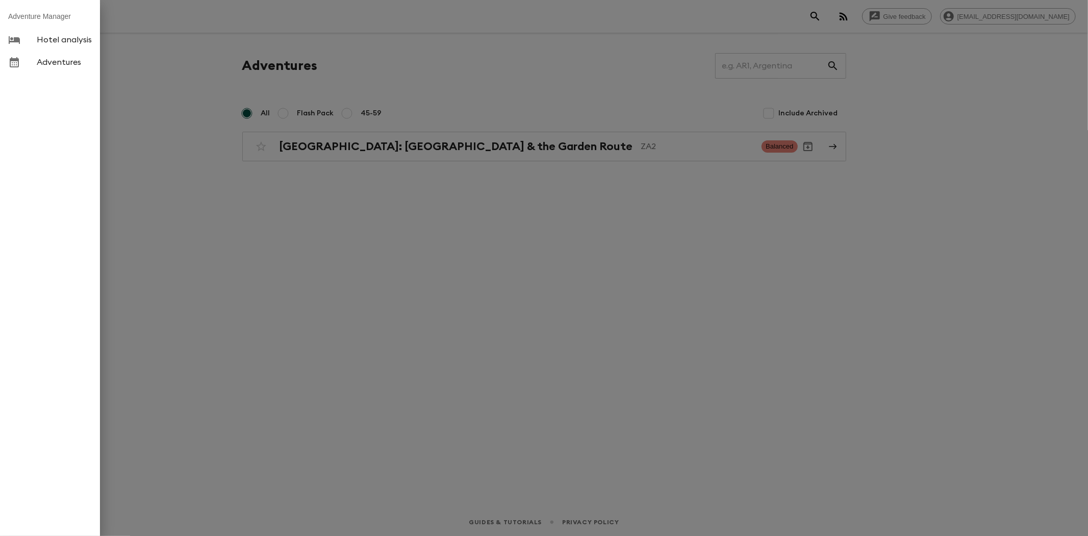
click at [443, 239] on div at bounding box center [544, 268] width 1088 height 536
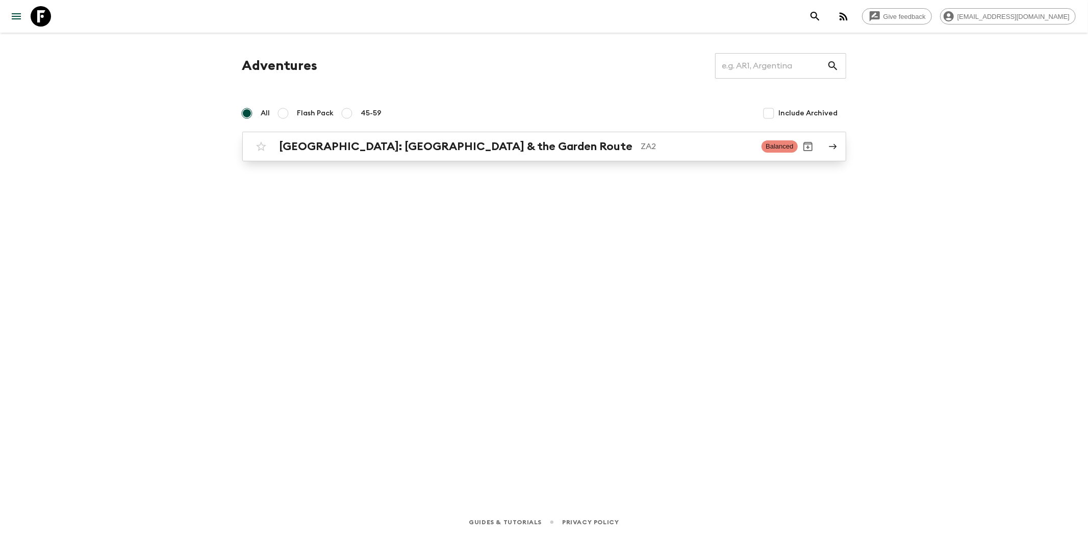
click at [438, 156] on div "[GEOGRAPHIC_DATA]: [GEOGRAPHIC_DATA] & the Garden Route ZA2 Balanced" at bounding box center [524, 146] width 547 height 20
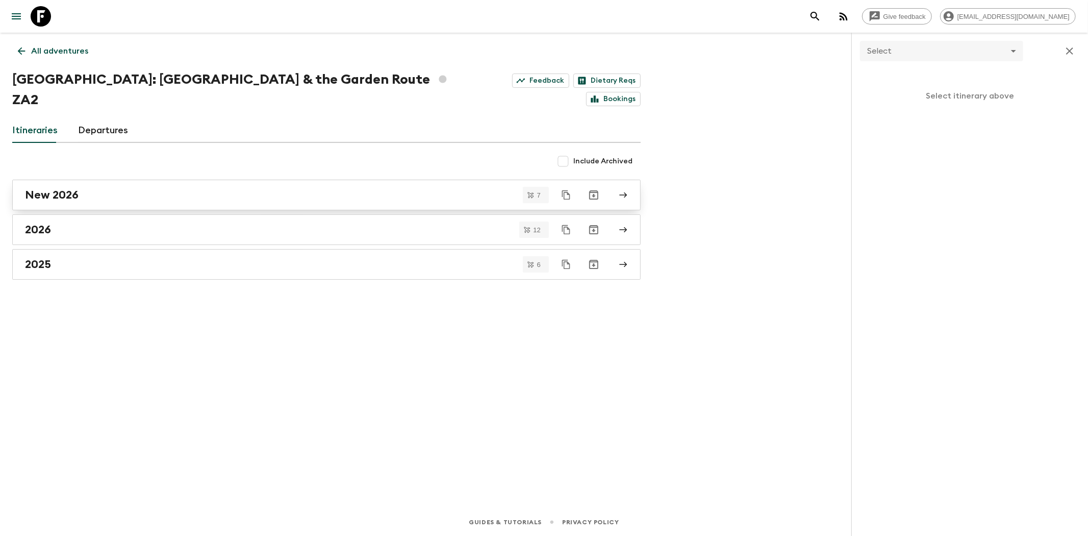
click at [92, 188] on div "New 2026" at bounding box center [317, 194] width 584 height 13
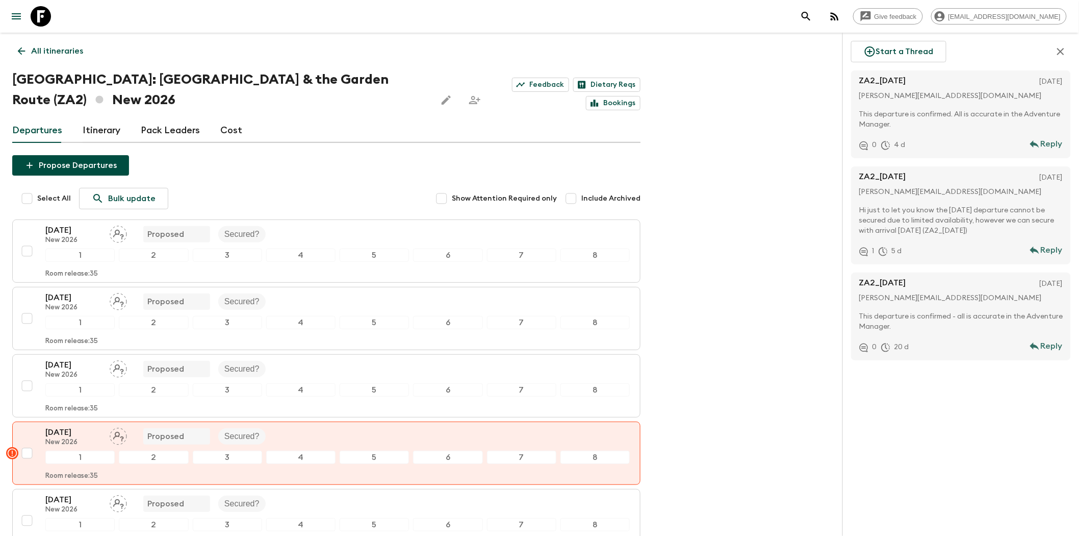
click at [21, 50] on icon at bounding box center [21, 50] width 11 height 11
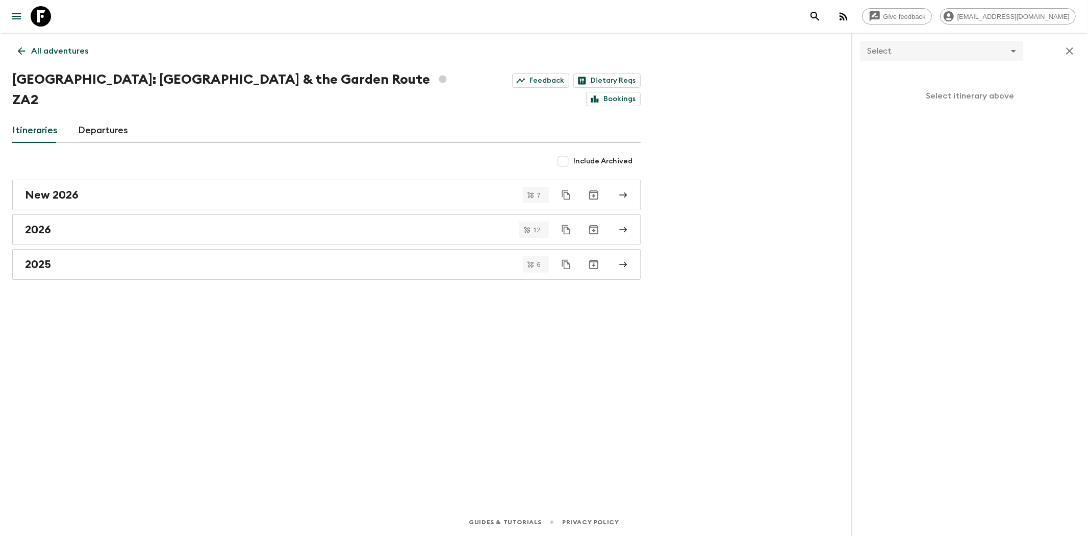
click at [21, 52] on icon at bounding box center [21, 50] width 11 height 11
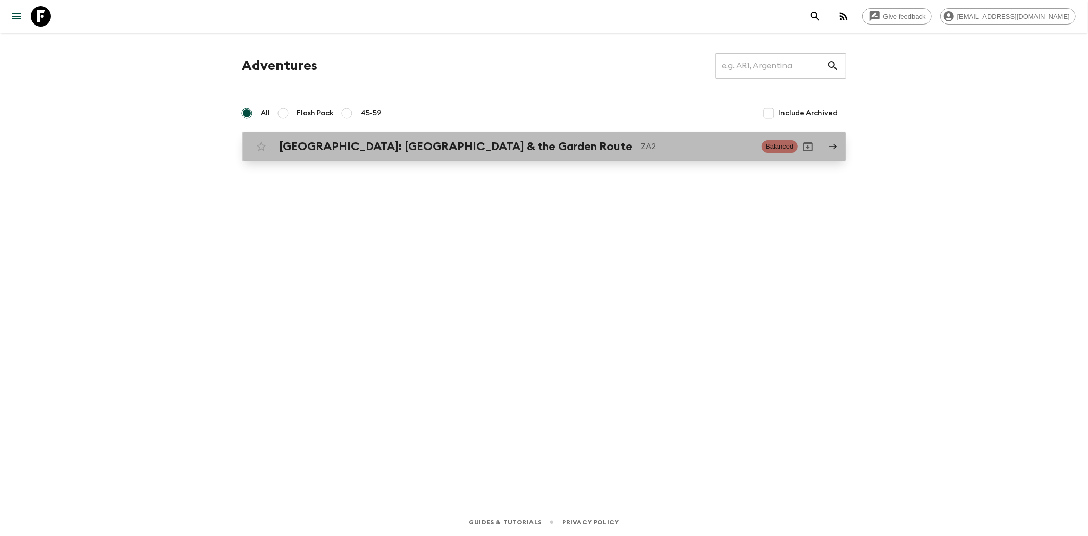
click at [396, 156] on div "[GEOGRAPHIC_DATA]: [GEOGRAPHIC_DATA] & the Garden Route ZA2 Balanced" at bounding box center [524, 146] width 547 height 20
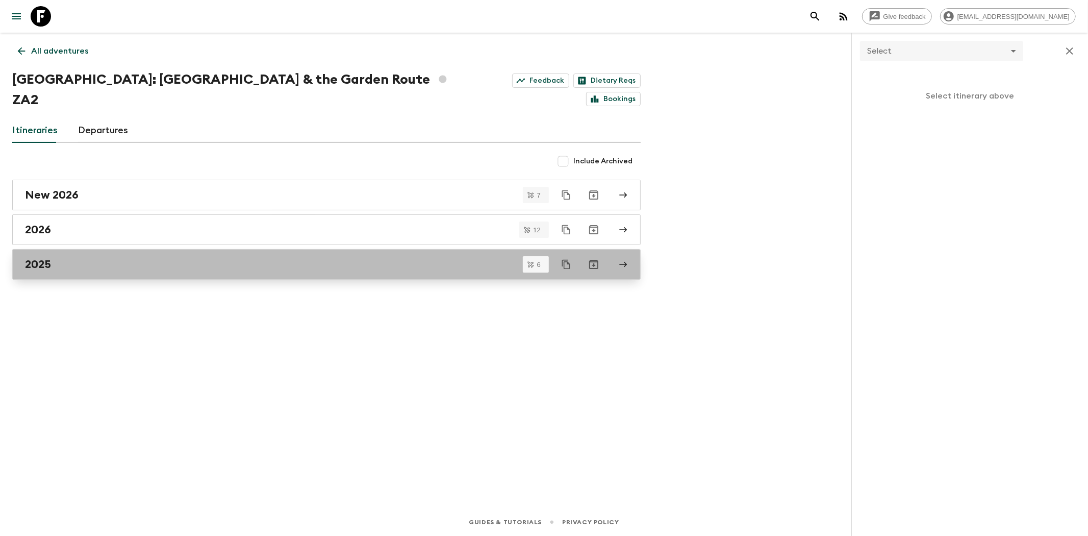
click at [43, 258] on h2 "2025" at bounding box center [38, 264] width 26 height 13
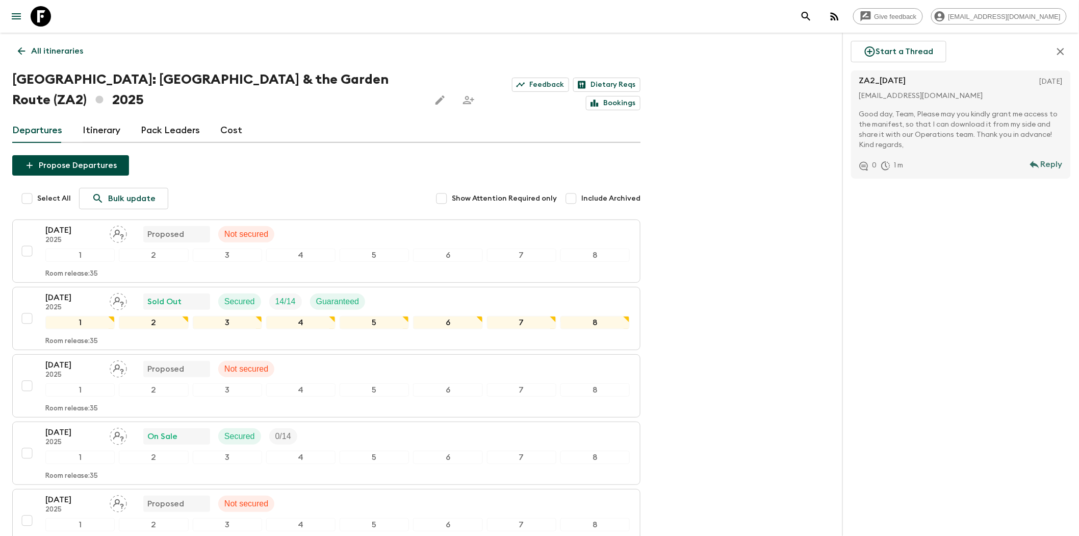
click at [731, 174] on div "Give feedback [EMAIL_ADDRESS][DOMAIN_NAME] All itineraries [GEOGRAPHIC_DATA]: […" at bounding box center [539, 356] width 1079 height 712
click at [415, 291] on div "[DATE] 2025 Sold Out Secured 14 / 14 Guaranteed" at bounding box center [337, 301] width 585 height 20
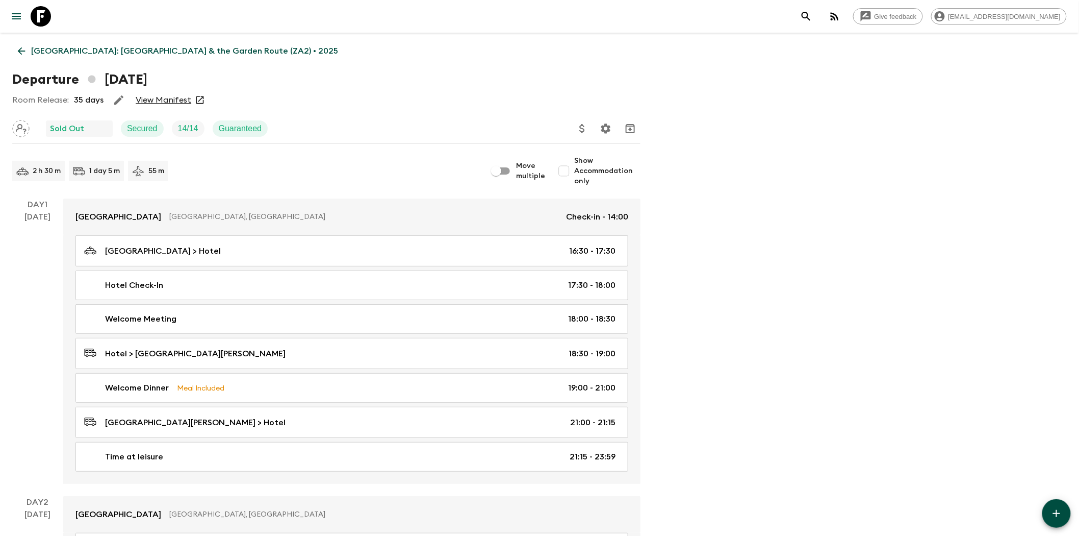
click at [197, 98] on icon at bounding box center [200, 100] width 10 height 10
click at [201, 103] on icon at bounding box center [200, 100] width 8 height 8
click at [154, 99] on link "View Manifest" at bounding box center [164, 100] width 56 height 10
click at [522, 78] on div "Departure [DATE]" at bounding box center [326, 79] width 629 height 20
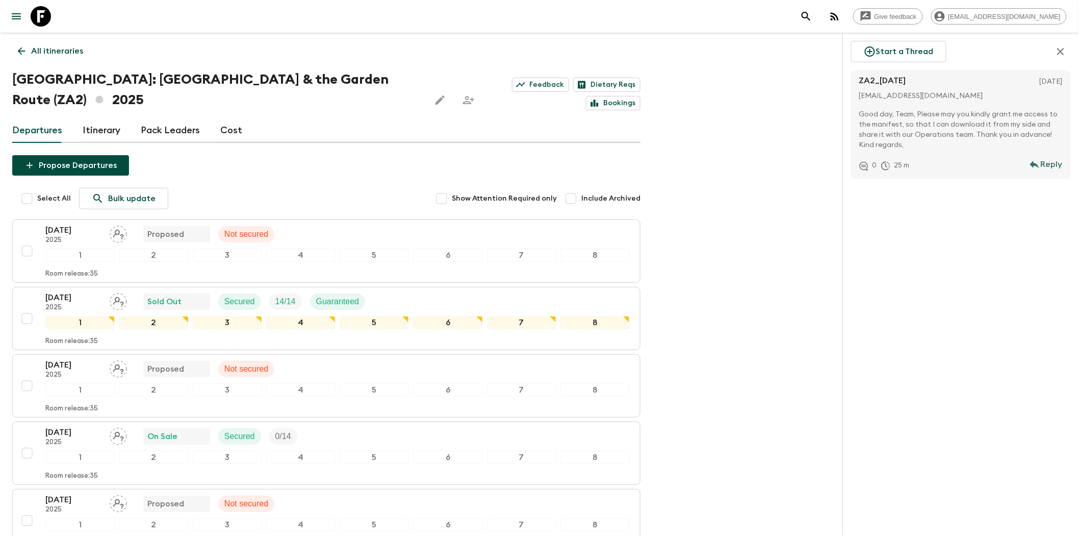
click at [732, 387] on div "Give feedback [EMAIL_ADDRESS][DOMAIN_NAME] All itineraries [GEOGRAPHIC_DATA]: […" at bounding box center [539, 356] width 1079 height 712
click at [400, 291] on div "[DATE] 2025 Sold Out Secured 14 / 14 Guaranteed" at bounding box center [337, 301] width 585 height 20
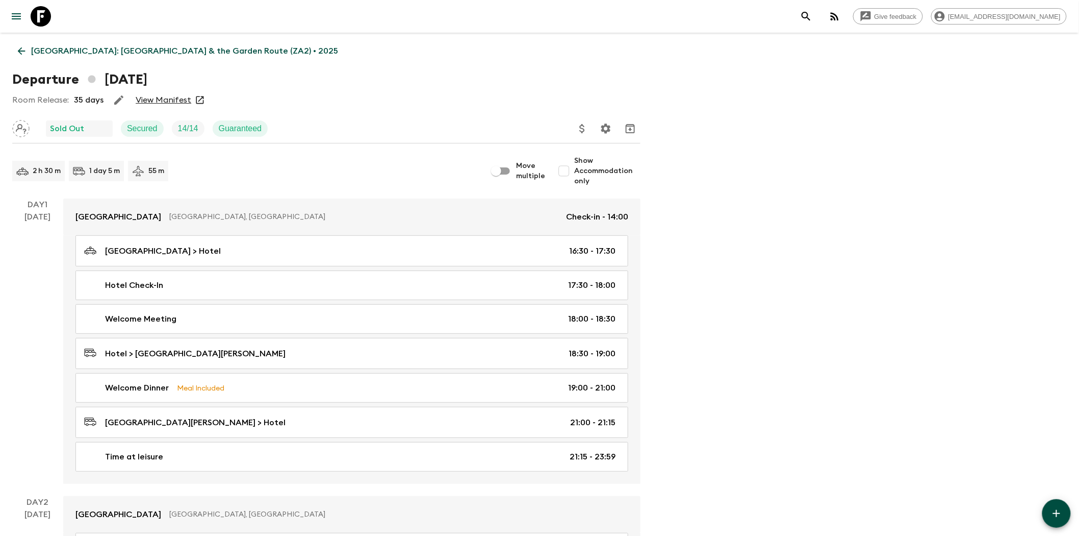
click at [175, 97] on link "View Manifest" at bounding box center [164, 100] width 56 height 10
click at [182, 130] on p "14 / 14" at bounding box center [188, 128] width 20 height 12
click at [186, 128] on p "14 / 14" at bounding box center [188, 128] width 20 height 12
click at [327, 119] on div "Sold Out Secured 14 / 14 Guaranteed" at bounding box center [326, 128] width 629 height 20
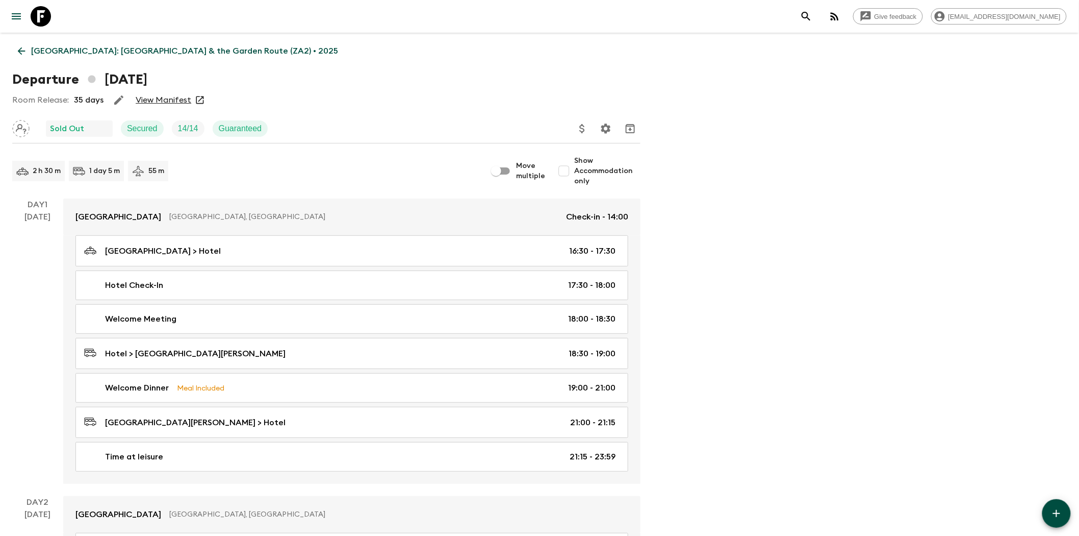
click at [191, 130] on p "14 / 14" at bounding box center [188, 128] width 20 height 12
click at [93, 123] on div "Sold Out" at bounding box center [79, 128] width 59 height 12
click at [581, 130] on icon "Update Price, Early Bird Discount and Costs" at bounding box center [582, 128] width 12 height 12
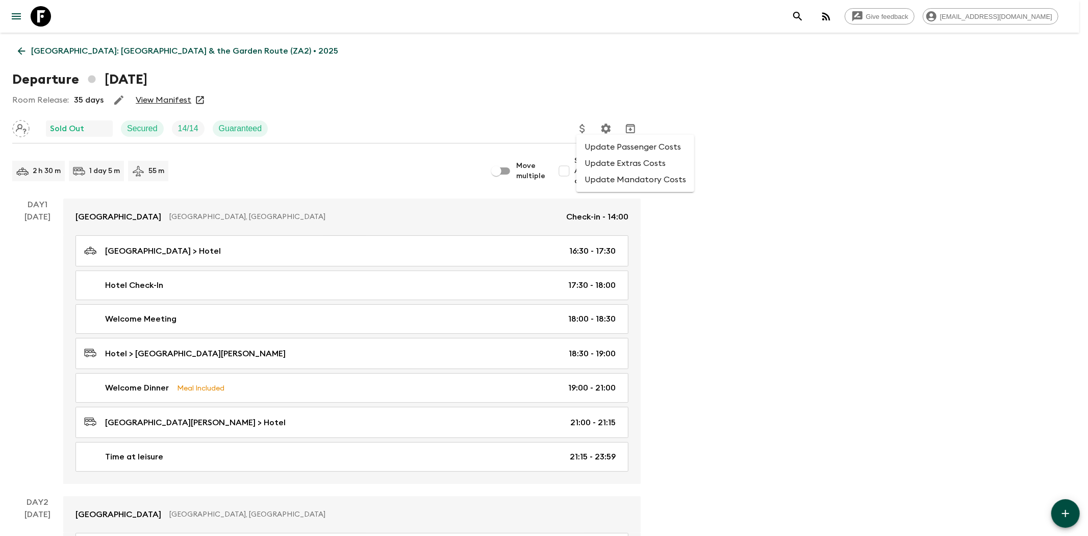
click at [497, 109] on div at bounding box center [544, 268] width 1088 height 536
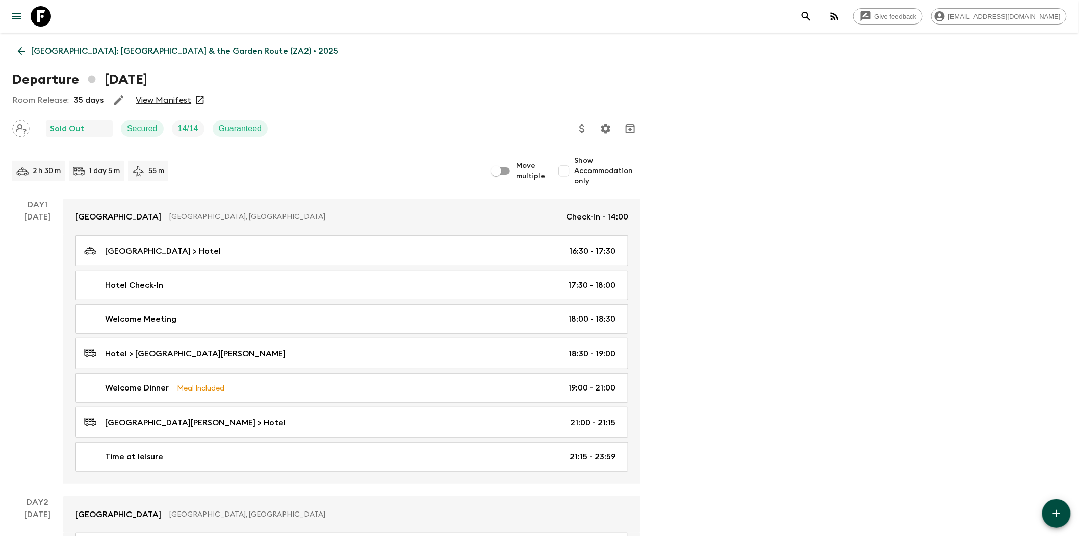
click at [373, 100] on div "Room Release: 35 days View Manifest" at bounding box center [326, 100] width 629 height 20
click at [164, 101] on link "View Manifest" at bounding box center [164, 100] width 56 height 10
click at [23, 49] on icon at bounding box center [21, 50] width 11 height 11
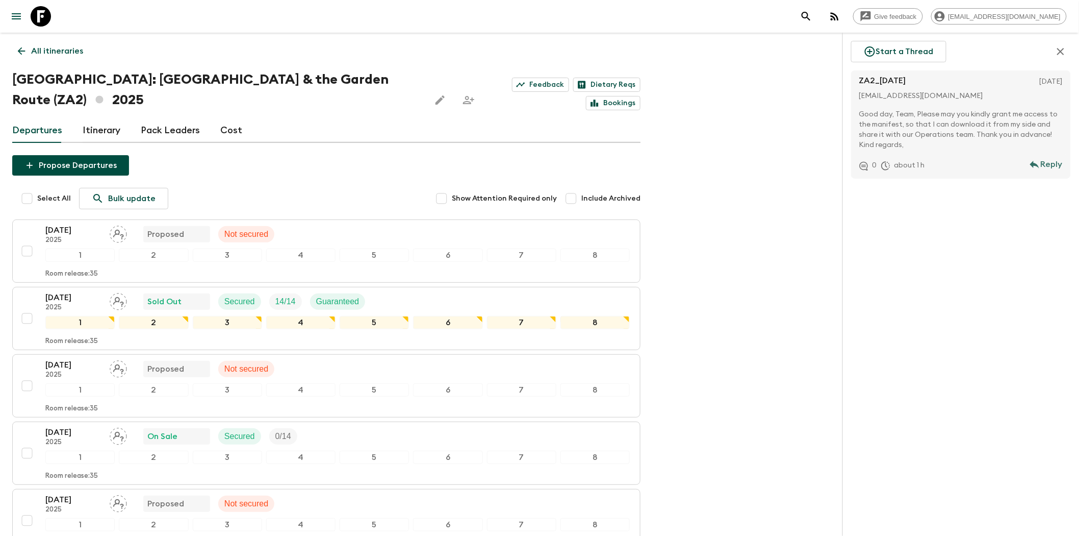
click at [230, 118] on link "Cost" at bounding box center [231, 130] width 22 height 24
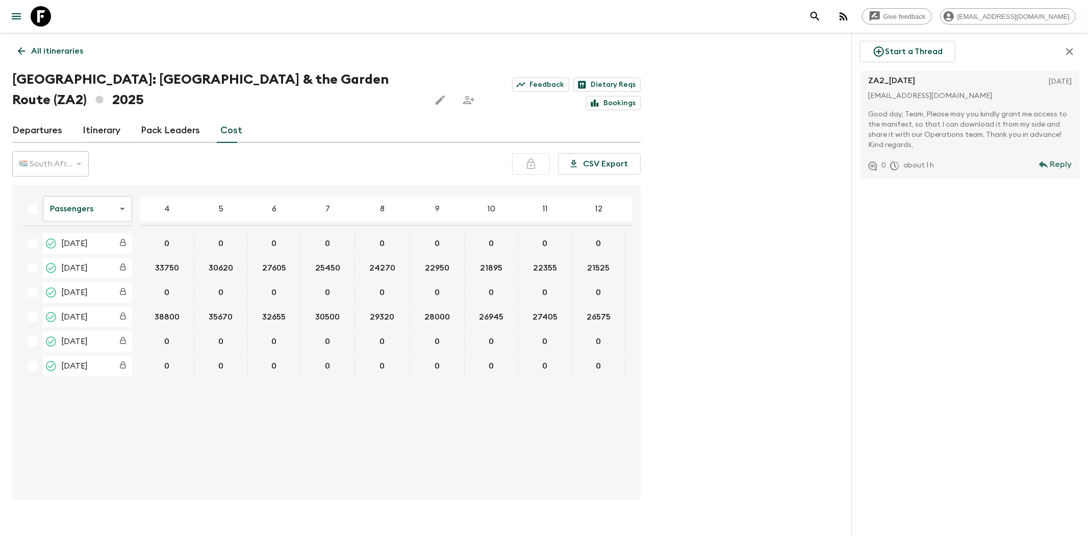
click at [113, 118] on link "Itinerary" at bounding box center [102, 130] width 38 height 24
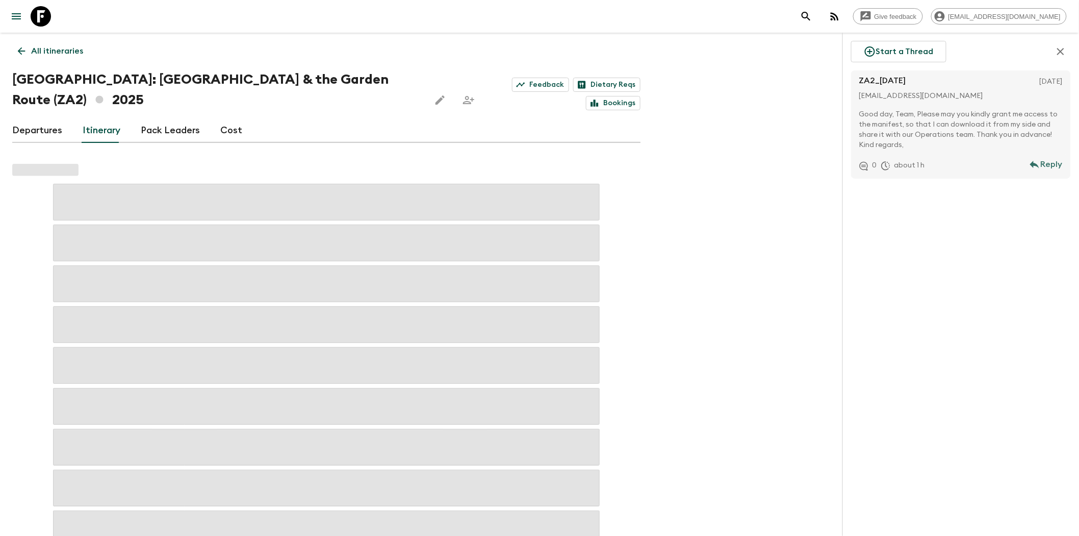
click at [178, 118] on link "Pack Leaders" at bounding box center [170, 130] width 59 height 24
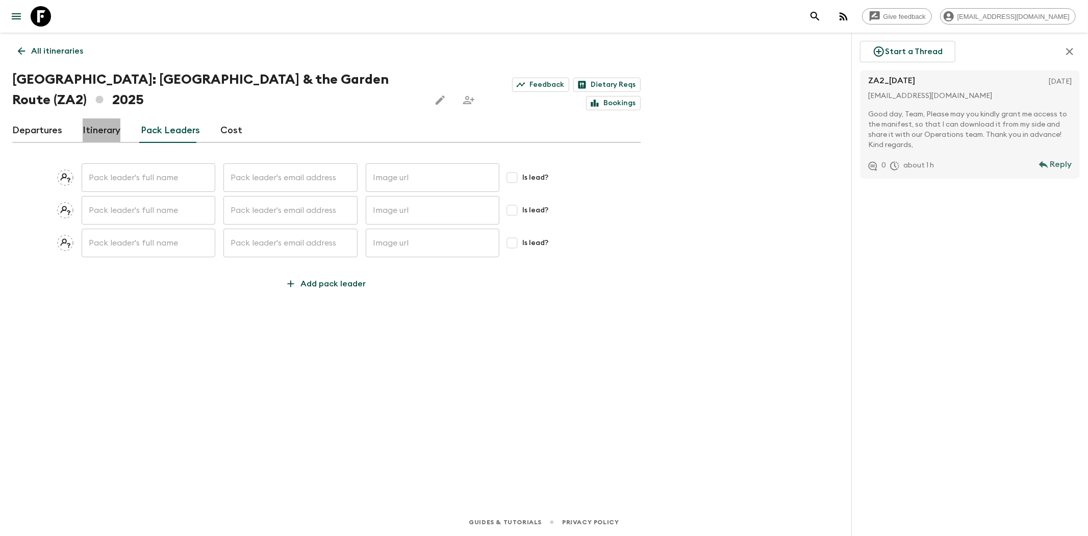
click at [103, 118] on link "Itinerary" at bounding box center [102, 130] width 38 height 24
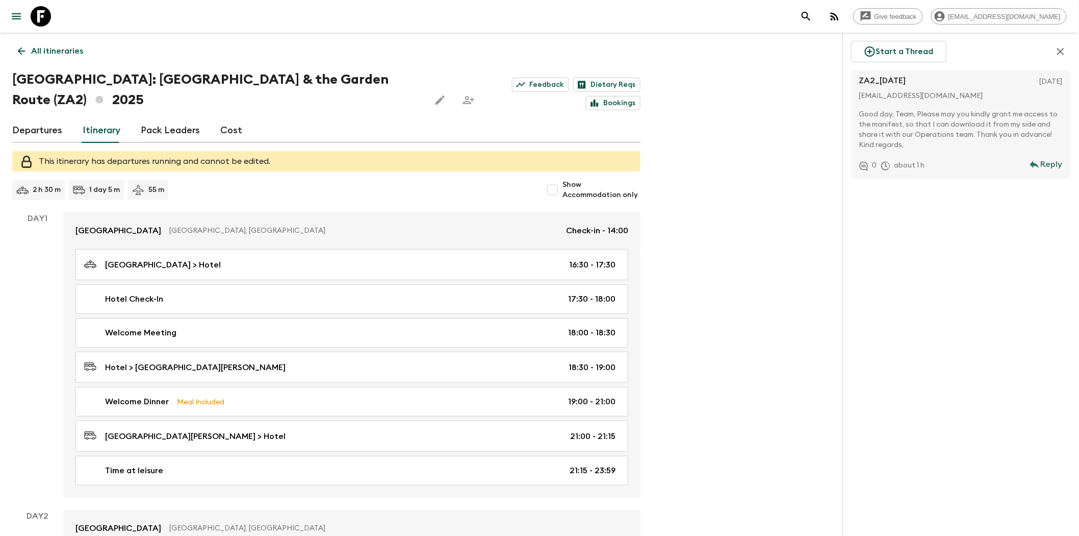
click at [49, 118] on link "Departures" at bounding box center [37, 130] width 50 height 24
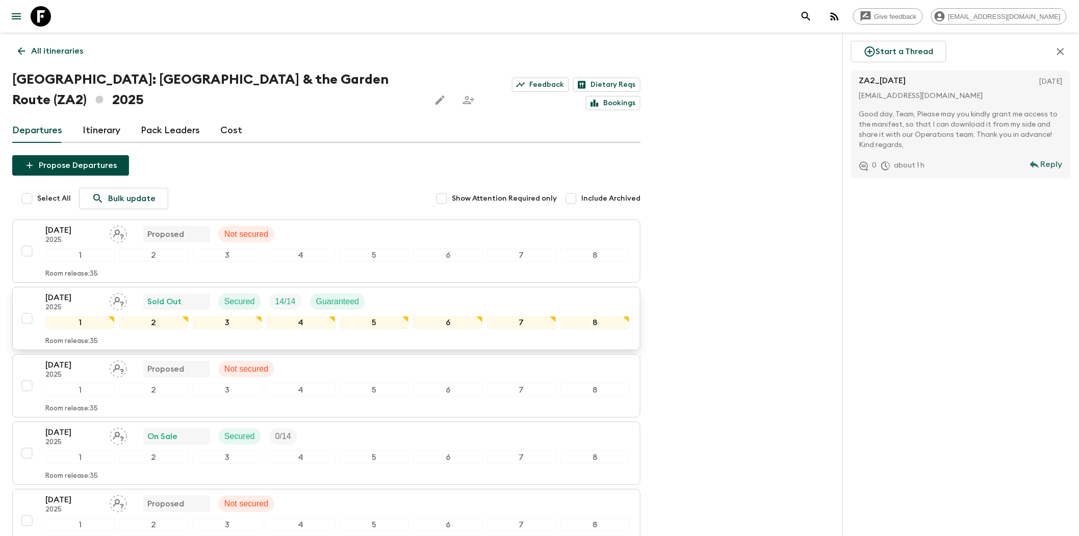
click at [27, 308] on input "checkbox" at bounding box center [27, 318] width 20 height 20
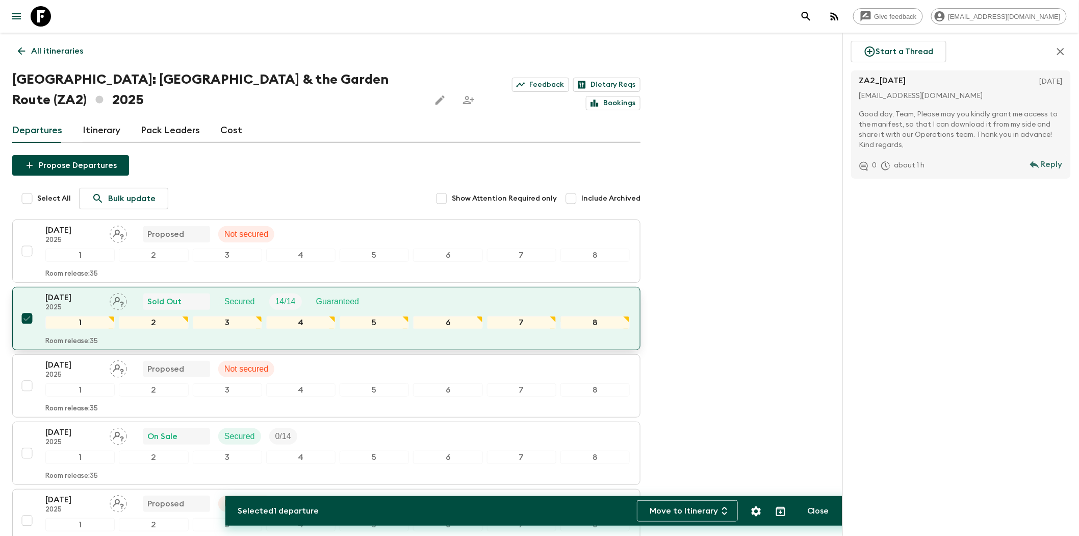
click at [27, 308] on input "checkbox" at bounding box center [27, 318] width 20 height 20
checkbox input "false"
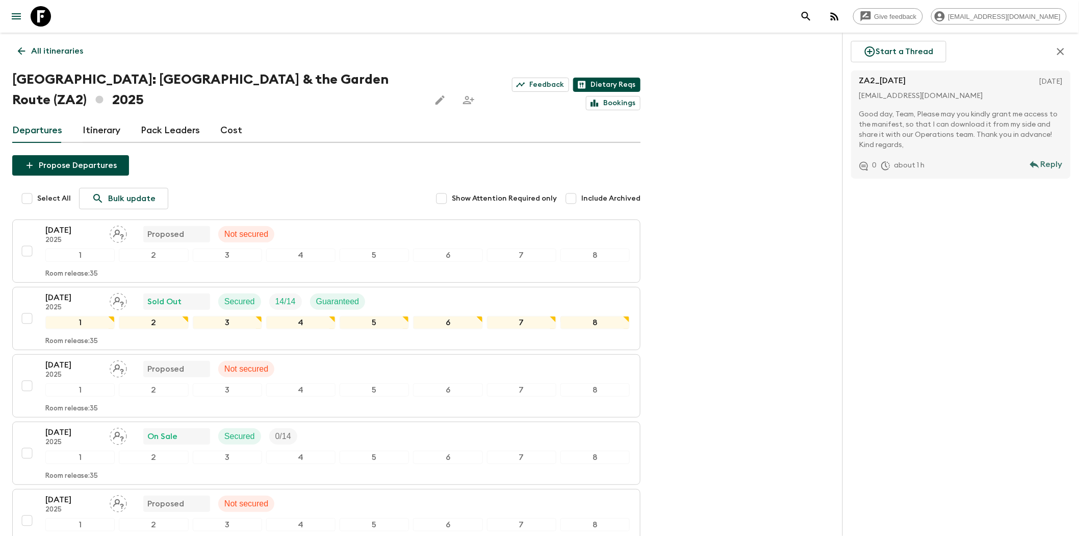
click at [573, 84] on link "Dietary Reqs" at bounding box center [606, 85] width 67 height 14
click at [618, 96] on link "Bookings" at bounding box center [613, 103] width 55 height 14
